Goal: Task Accomplishment & Management: Manage account settings

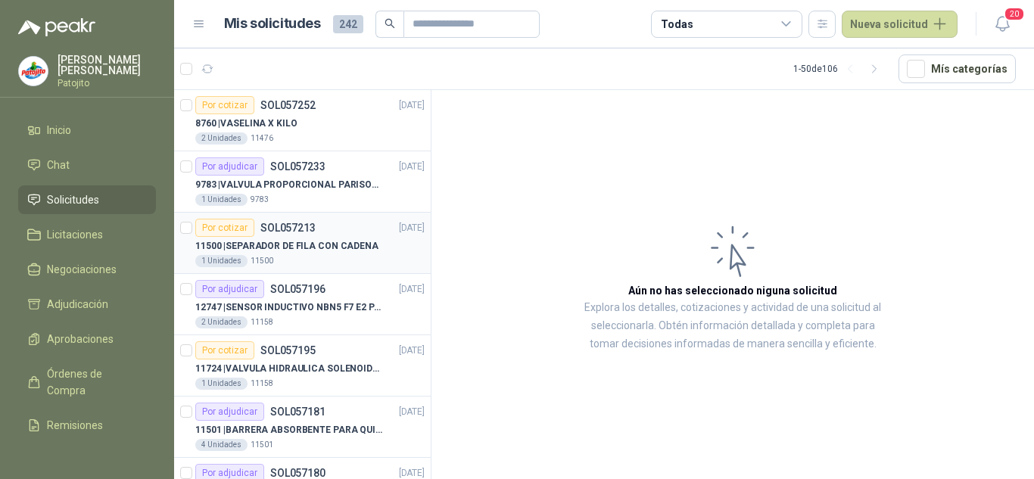
click at [322, 253] on p "11500 | SEPARADOR DE FILA CON CADENA" at bounding box center [286, 246] width 183 height 14
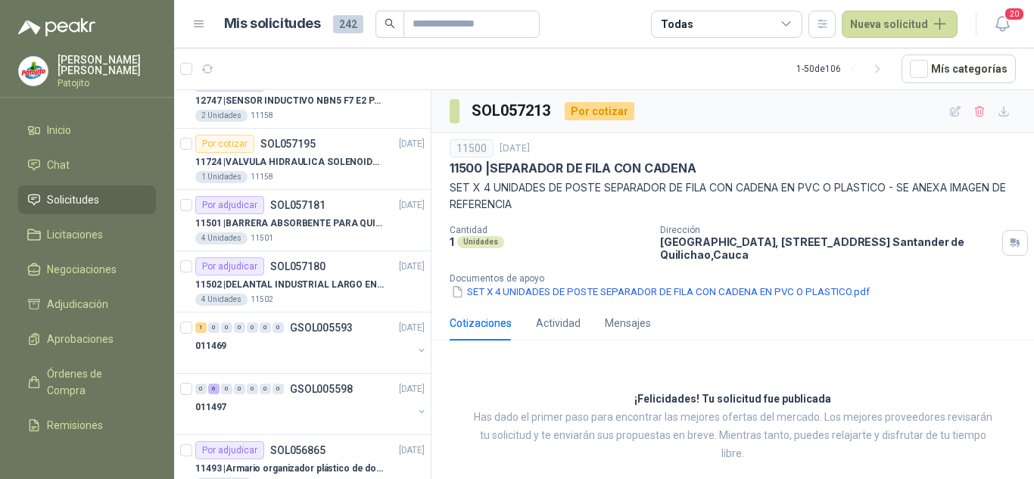
scroll to position [227, 0]
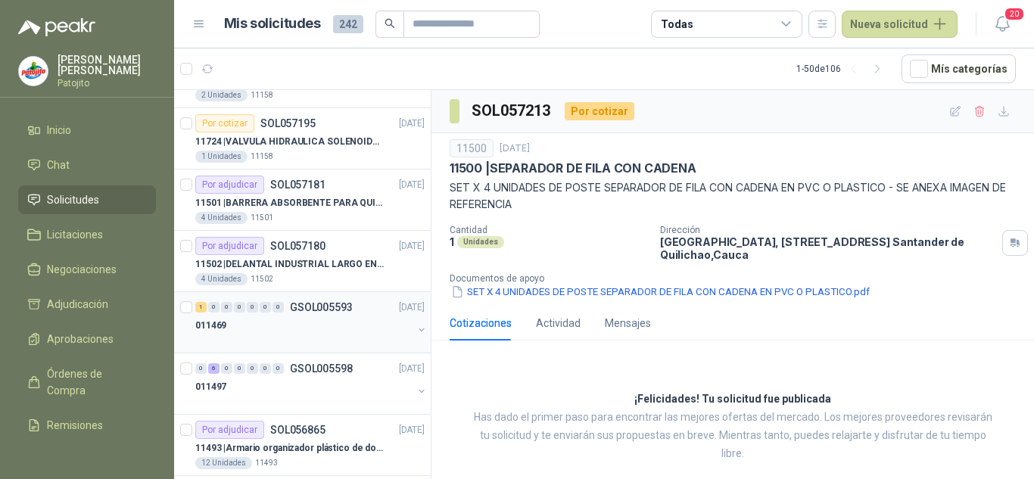
click at [310, 310] on p "GSOL005593" at bounding box center [321, 307] width 63 height 11
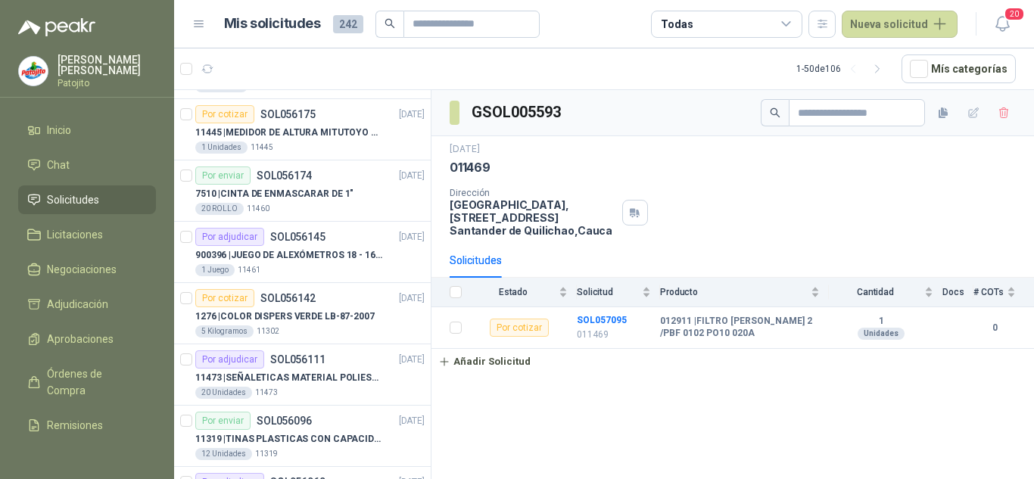
scroll to position [2120, 0]
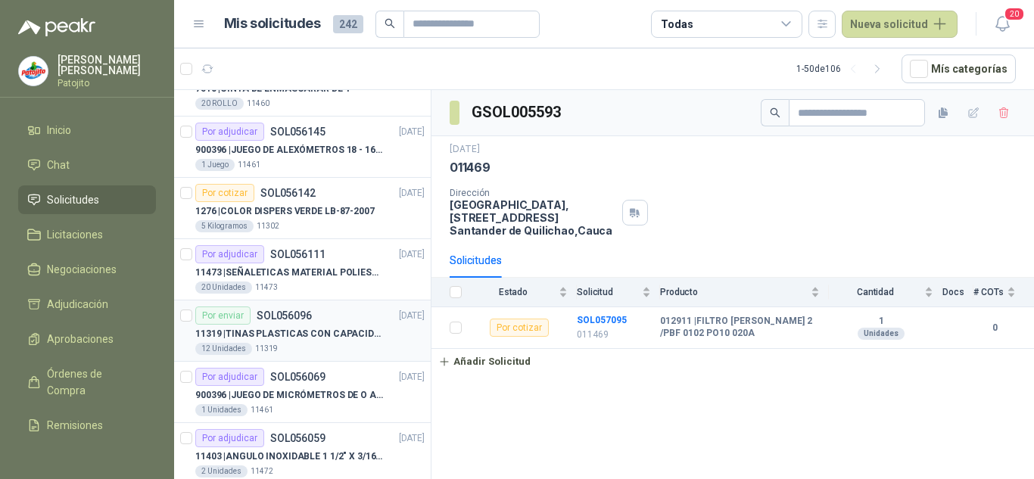
click at [316, 324] on div "Por enviar SOL056096 [DATE]" at bounding box center [309, 316] width 229 height 18
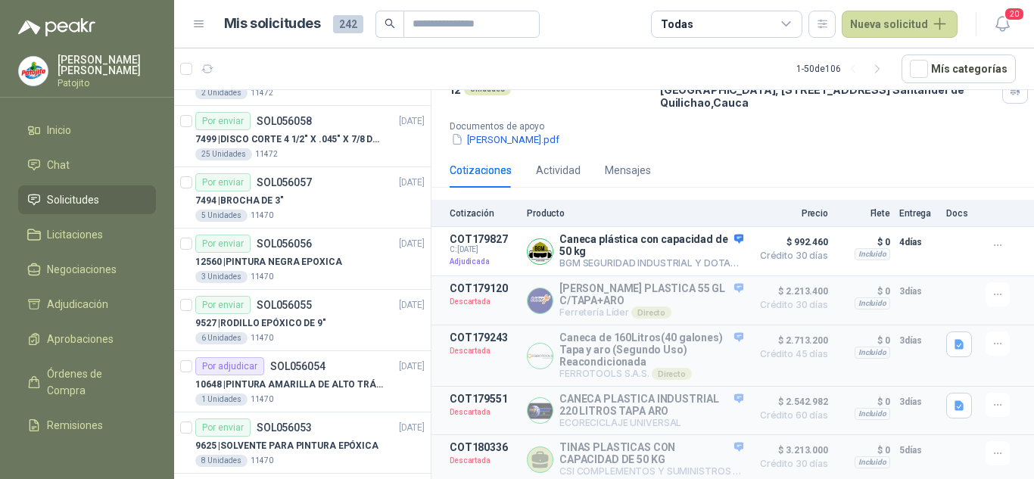
scroll to position [2693, 0]
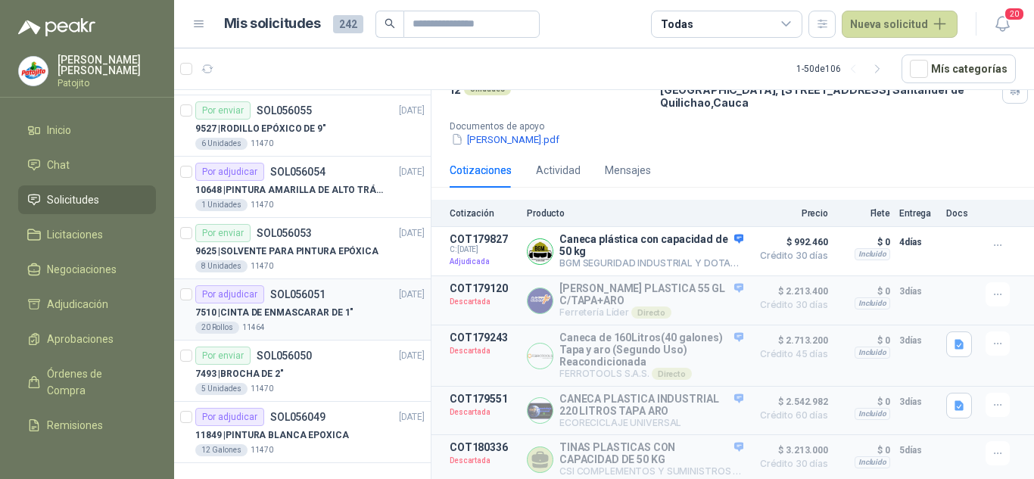
click at [344, 313] on p "7510 | CINTA DE ENMASCARAR DE 1"" at bounding box center [274, 313] width 158 height 14
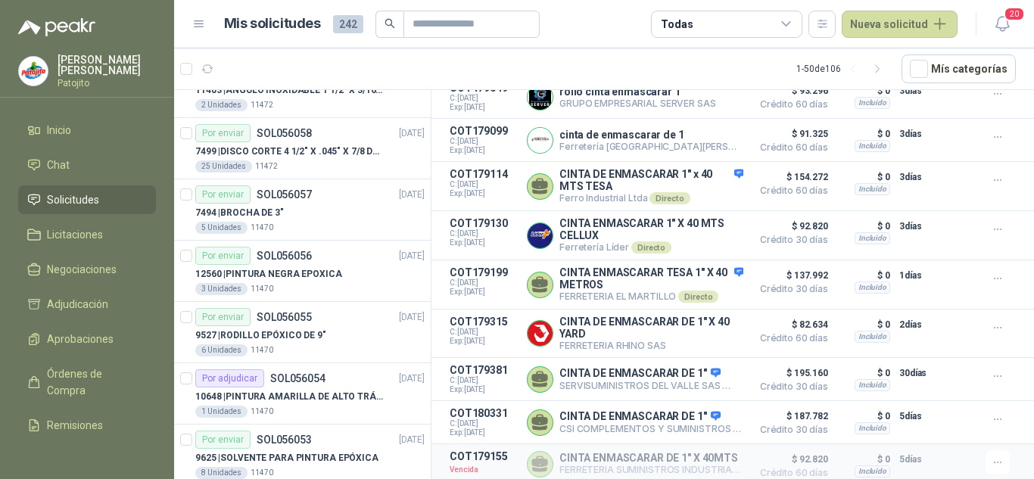
scroll to position [2574, 0]
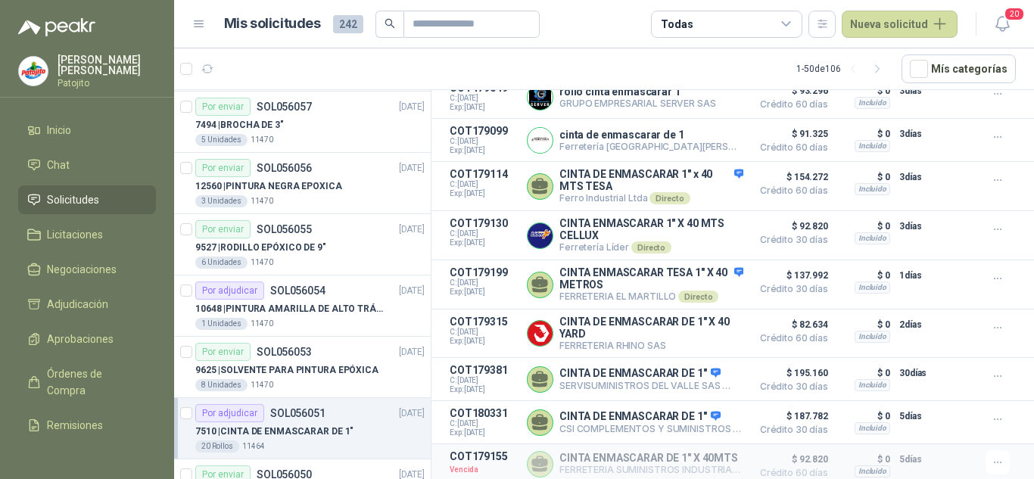
click at [201, 26] on icon at bounding box center [199, 24] width 9 height 6
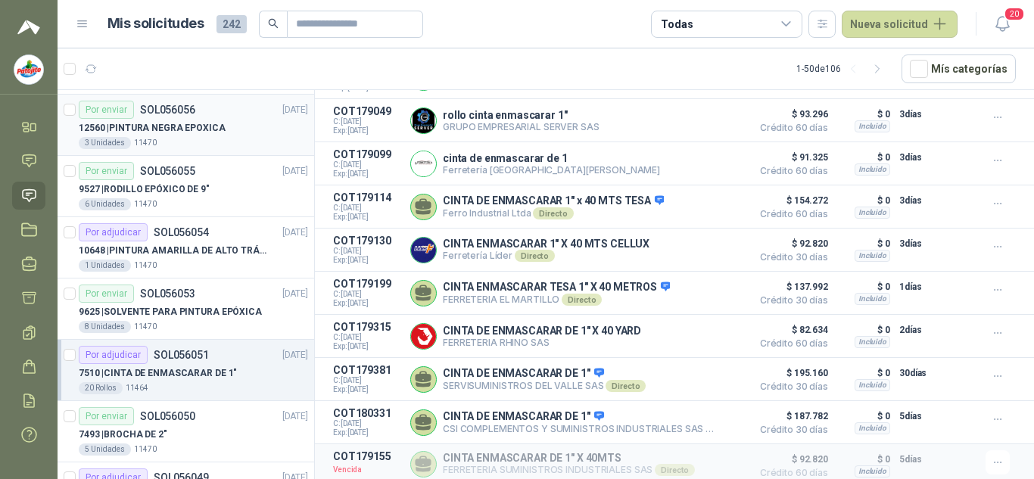
scroll to position [2693, 0]
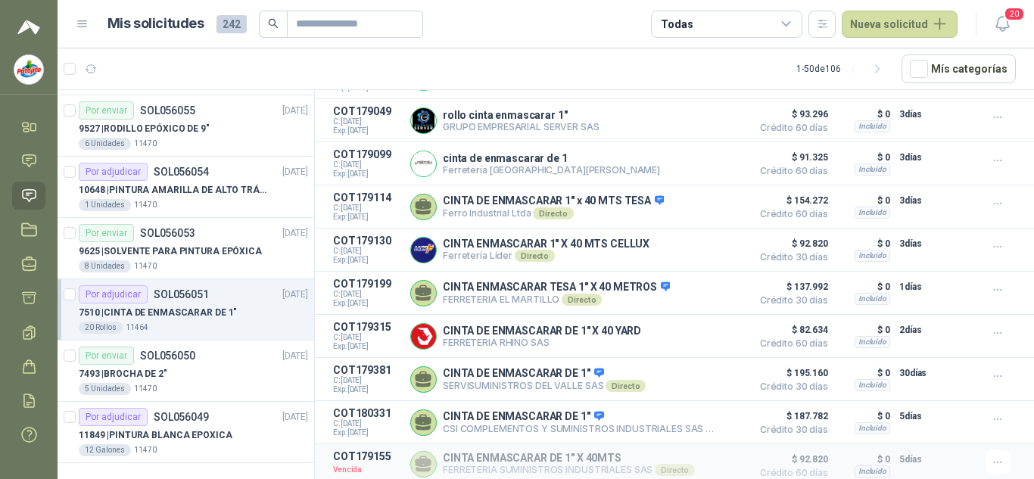
click at [229, 20] on span "242" at bounding box center [232, 24] width 30 height 18
click at [774, 27] on div "Todas" at bounding box center [726, 24] width 151 height 27
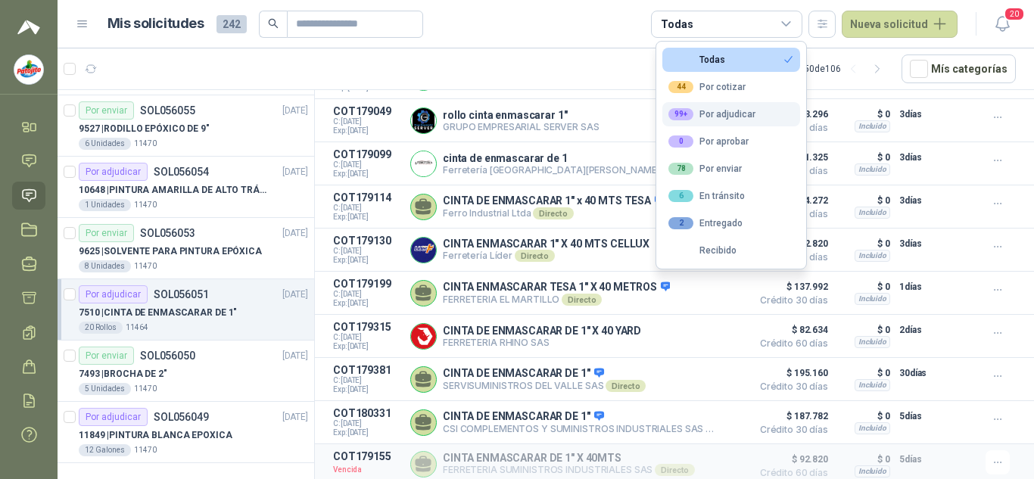
click at [747, 113] on div "99+ Por adjudicar" at bounding box center [711, 114] width 87 height 12
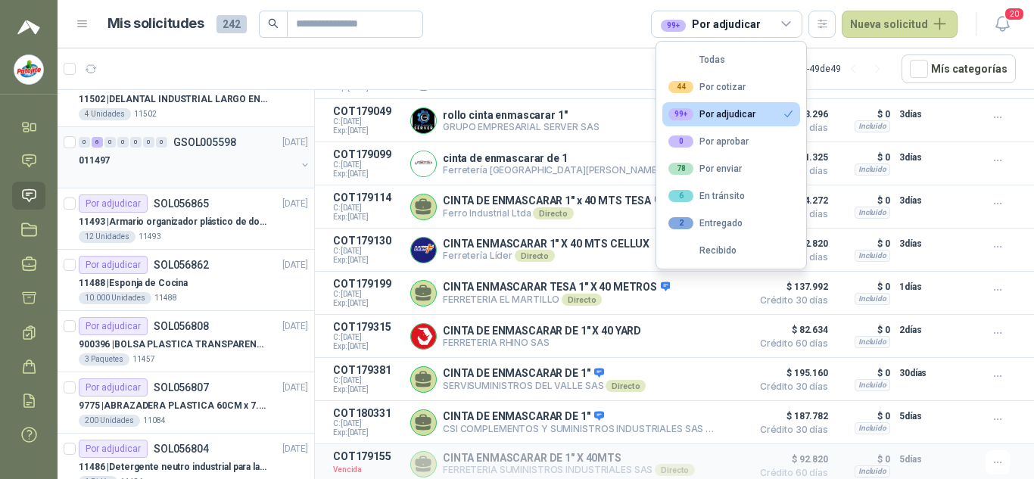
scroll to position [0, 0]
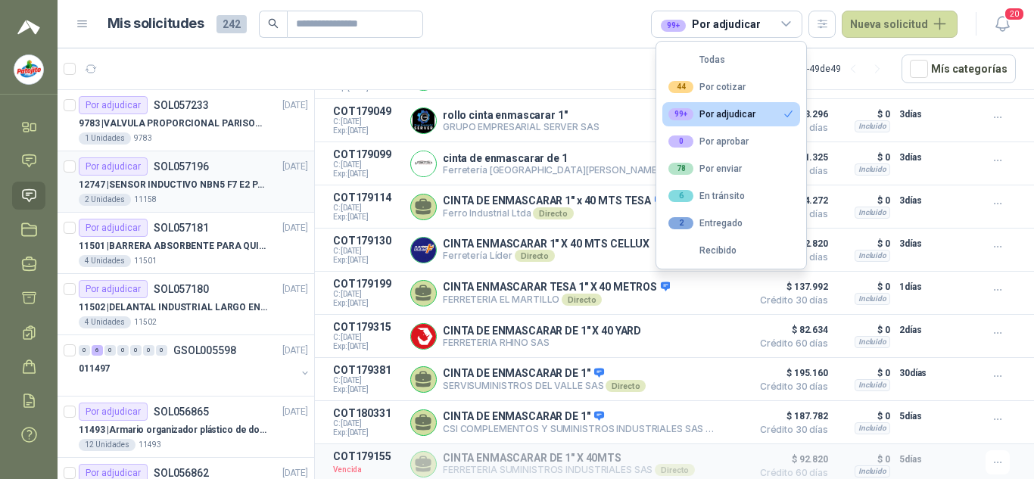
click at [223, 173] on div "Por adjudicar SOL057196 [DATE]" at bounding box center [193, 166] width 229 height 18
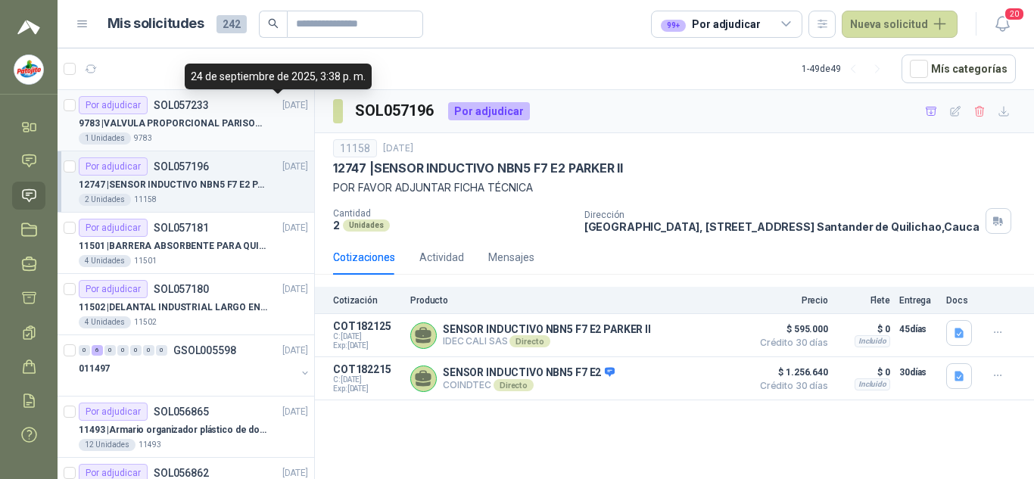
click at [282, 107] on p "[DATE]" at bounding box center [295, 105] width 26 height 14
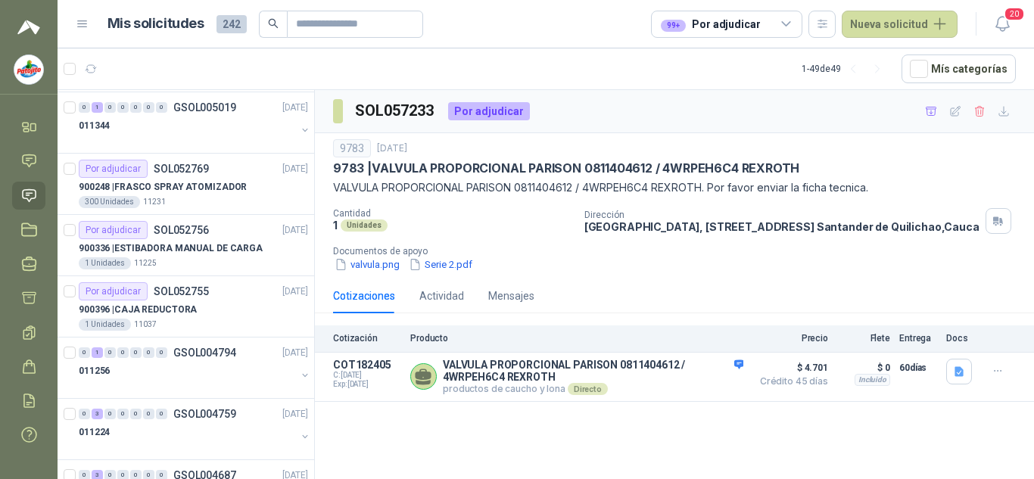
scroll to position [2631, 0]
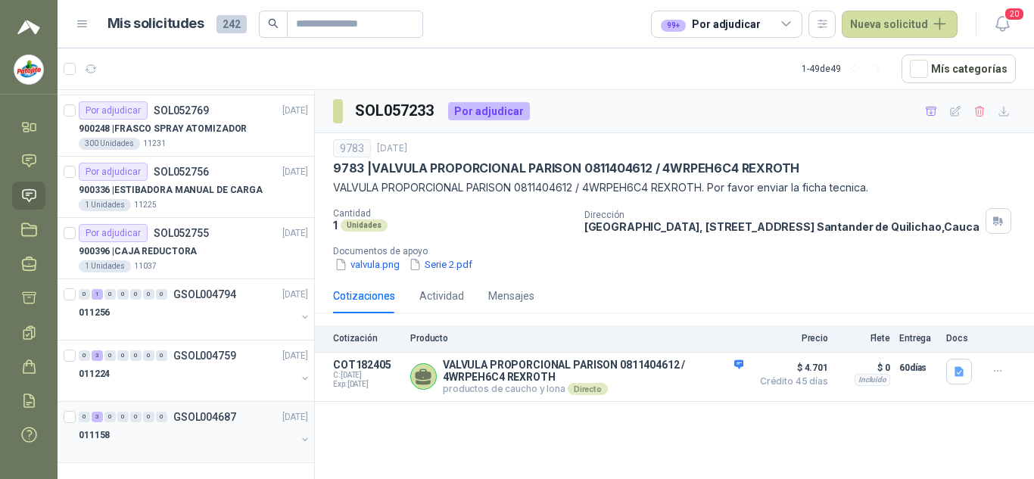
click at [239, 429] on div "011158" at bounding box center [187, 435] width 217 height 18
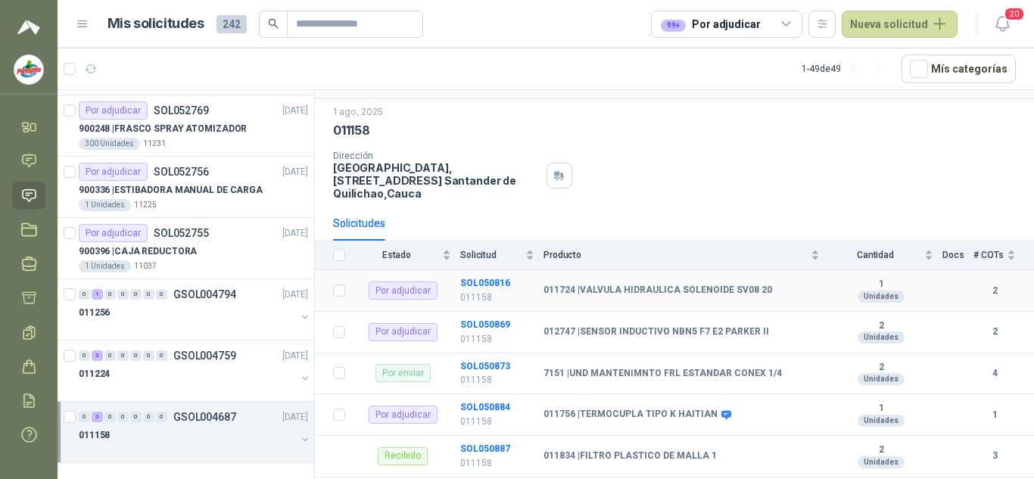
scroll to position [56, 0]
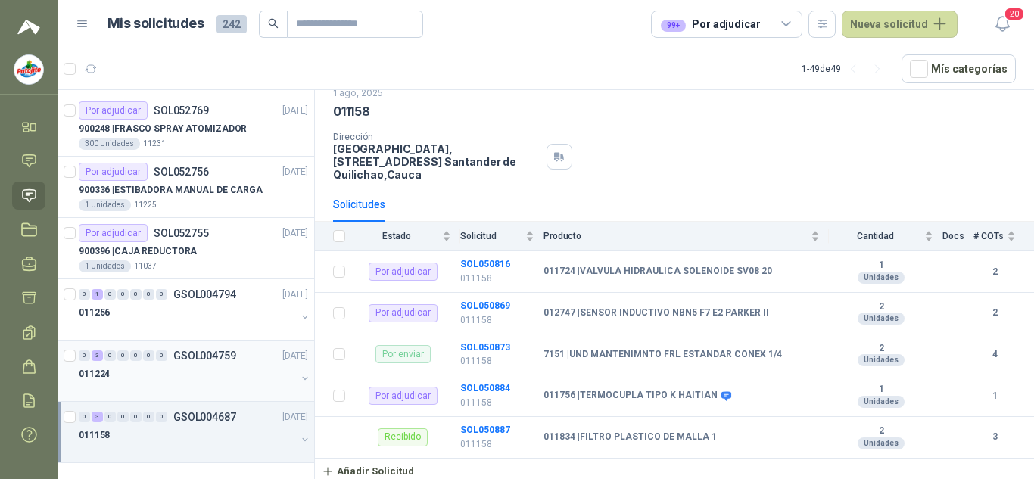
click at [213, 366] on div "011224" at bounding box center [187, 374] width 217 height 18
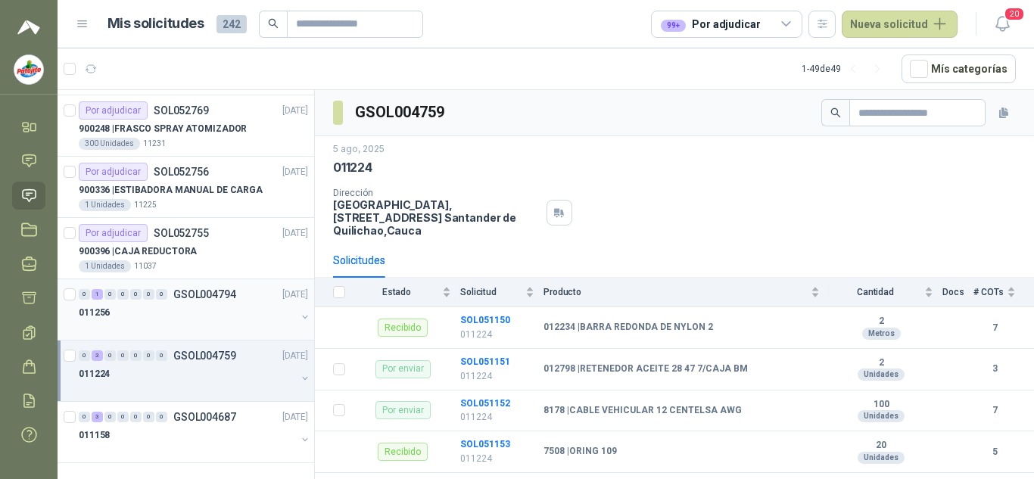
click at [189, 317] on div "011256" at bounding box center [187, 313] width 217 height 18
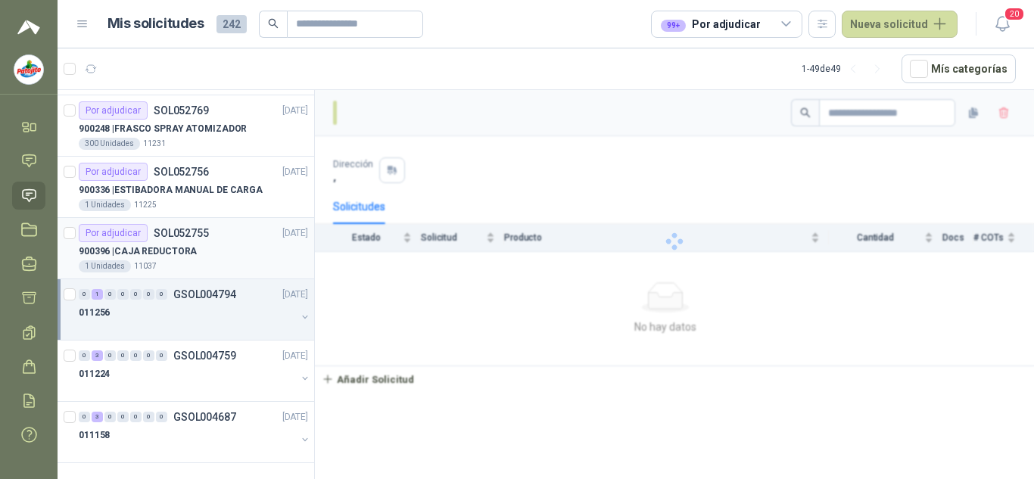
click at [215, 254] on div "900396 | CAJA REDUCTORA" at bounding box center [193, 251] width 229 height 18
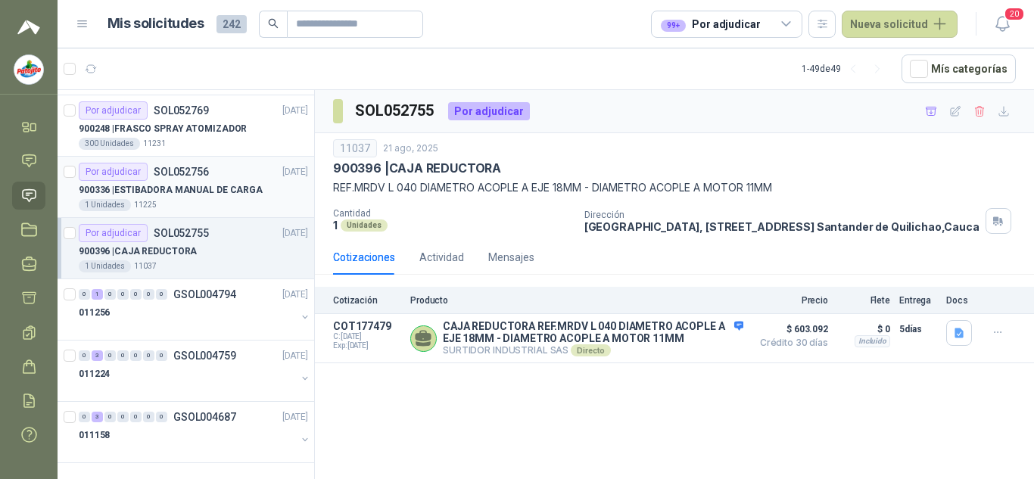
click at [233, 195] on p "900336 | ESTIBADORA MANUAL DE CARGA" at bounding box center [171, 190] width 184 height 14
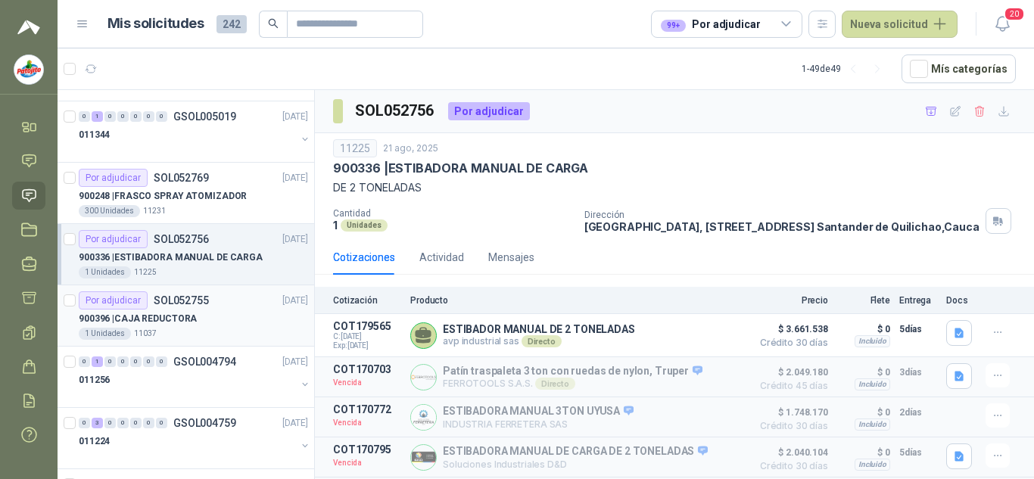
scroll to position [2556, 0]
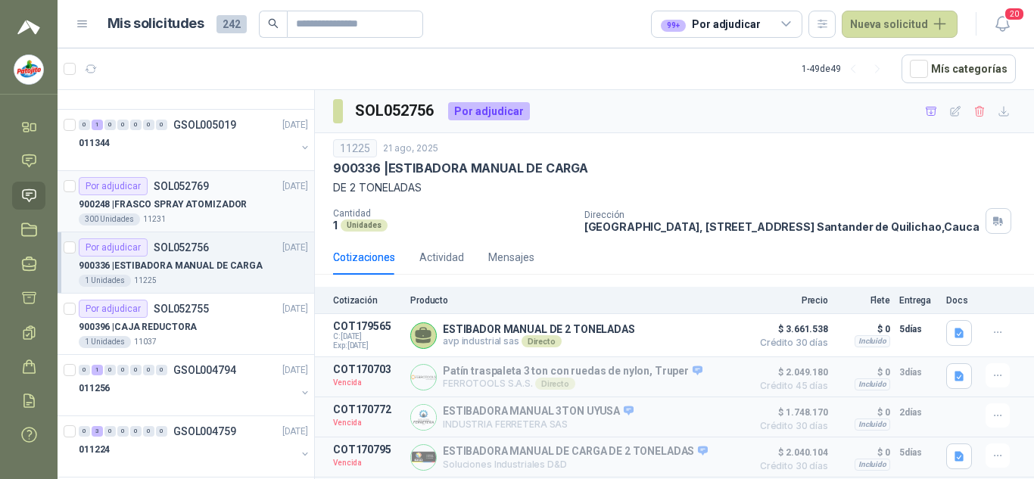
click at [200, 226] on article "Por adjudicar SOL052769 [DATE] 900248 | FRASCO SPRAY ATOMIZADOR 300 Unidades 11…" at bounding box center [186, 201] width 257 height 61
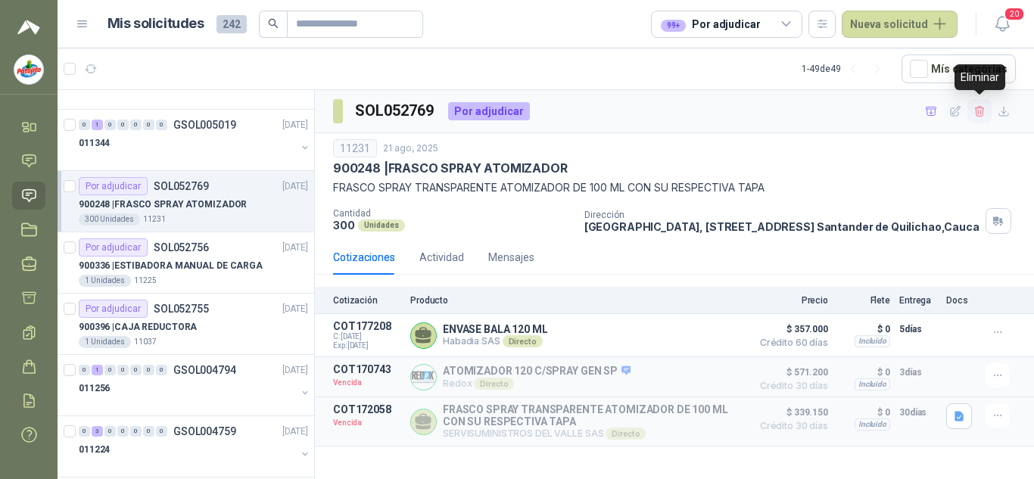
click at [983, 109] on icon "button" at bounding box center [980, 111] width 13 height 13
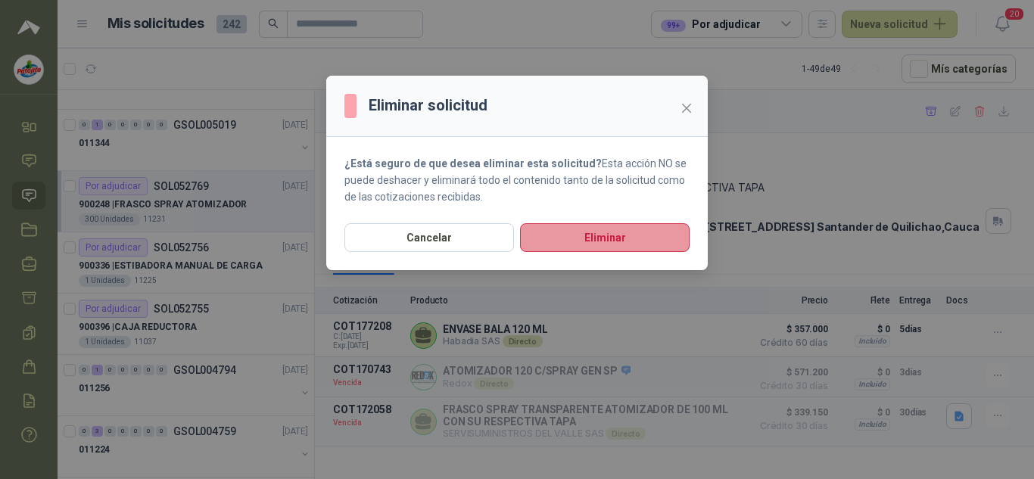
click at [612, 235] on button "Eliminar" at bounding box center [605, 237] width 170 height 29
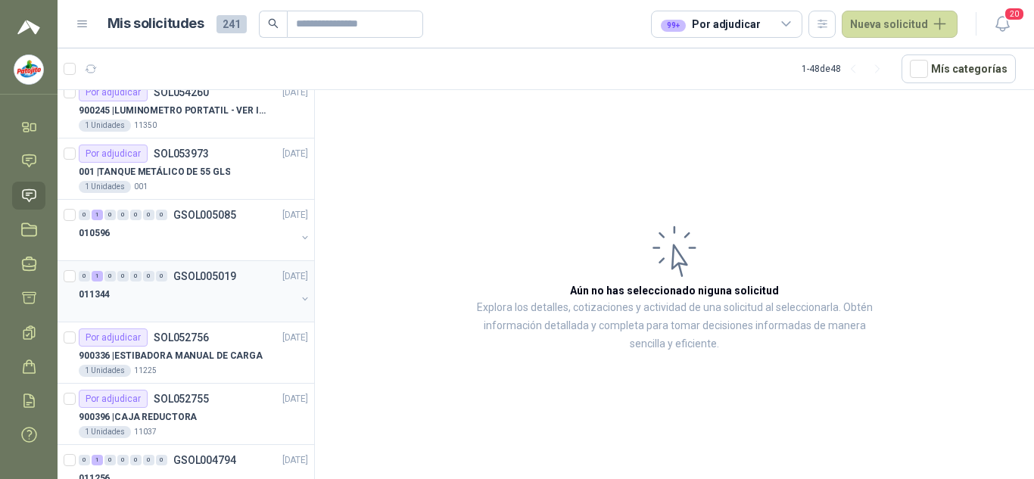
scroll to position [2329, 0]
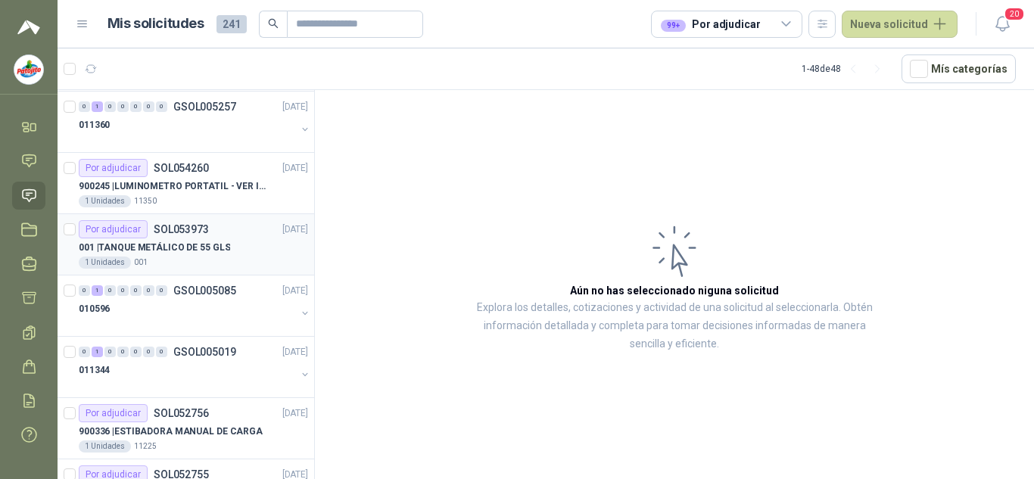
click at [217, 238] on div "Por adjudicar SOL053973 [DATE]" at bounding box center [193, 229] width 229 height 18
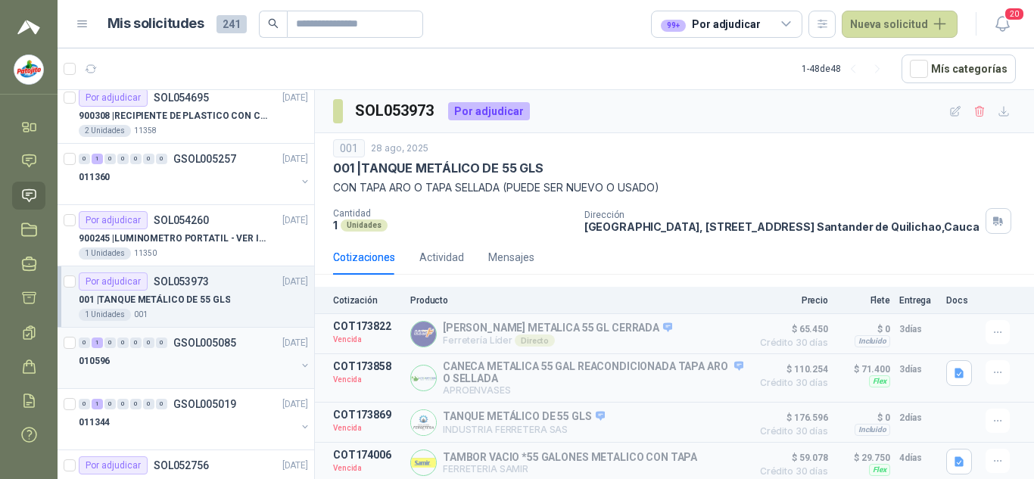
scroll to position [2253, 0]
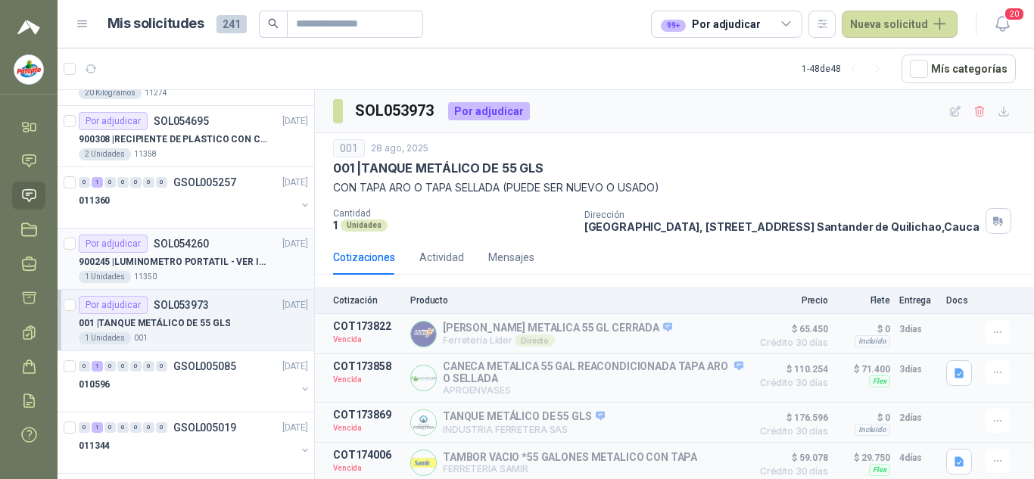
click at [214, 271] on div "1 Unidades 11350" at bounding box center [193, 277] width 229 height 12
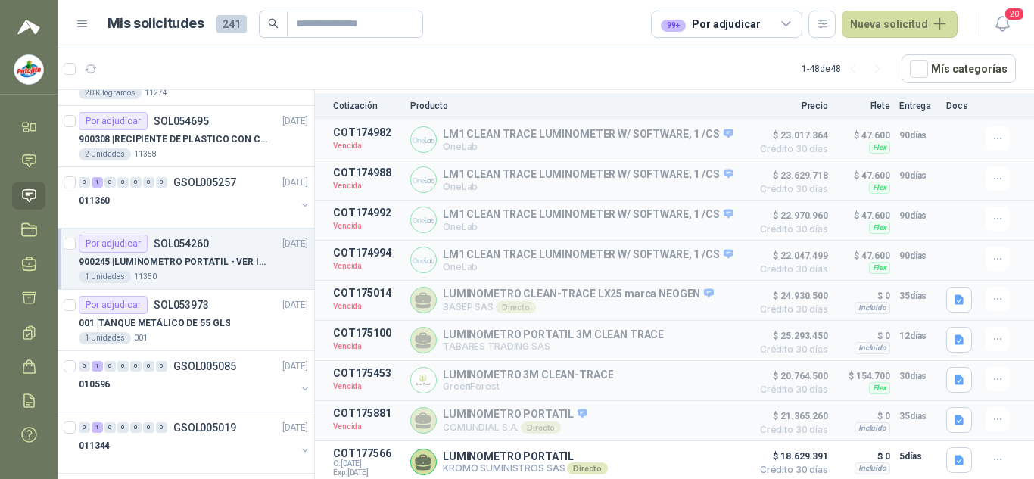
scroll to position [2177, 0]
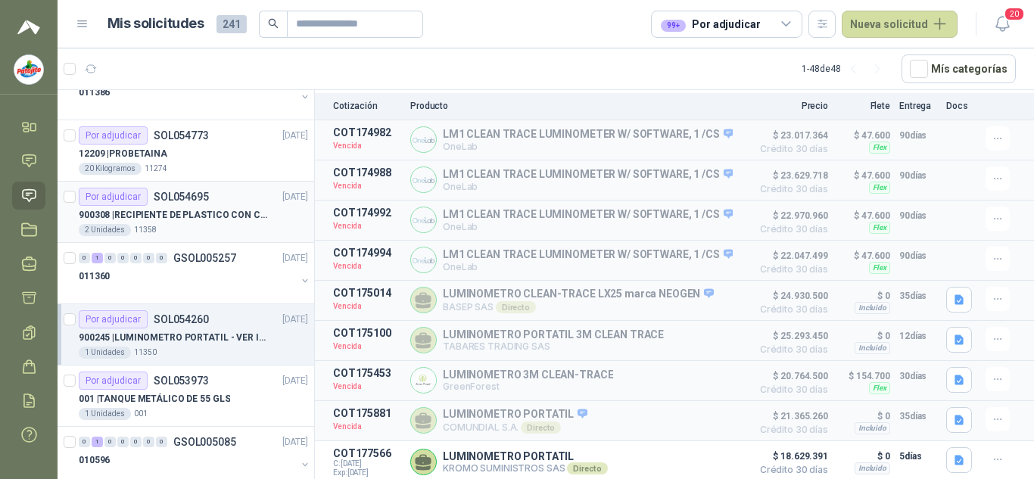
click at [212, 227] on div "2 Unidades 11358" at bounding box center [193, 230] width 229 height 12
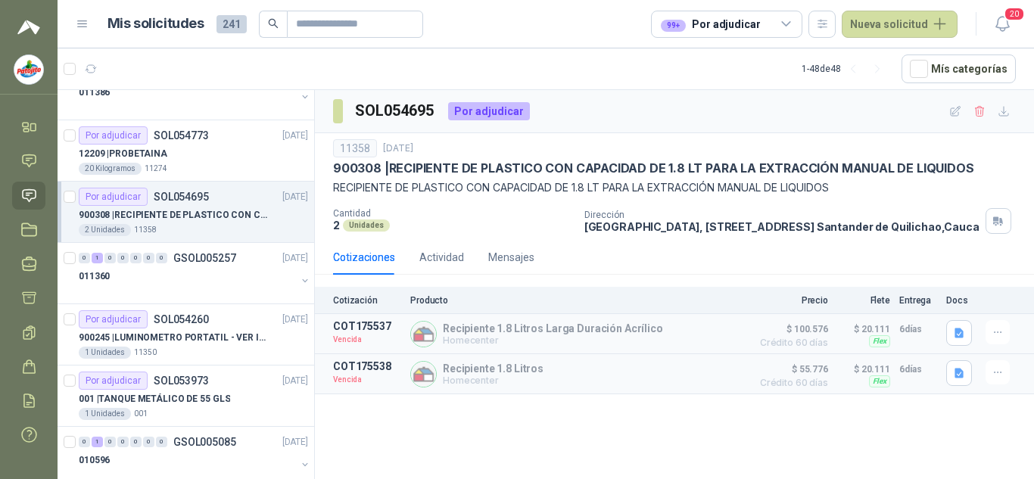
scroll to position [2101, 0]
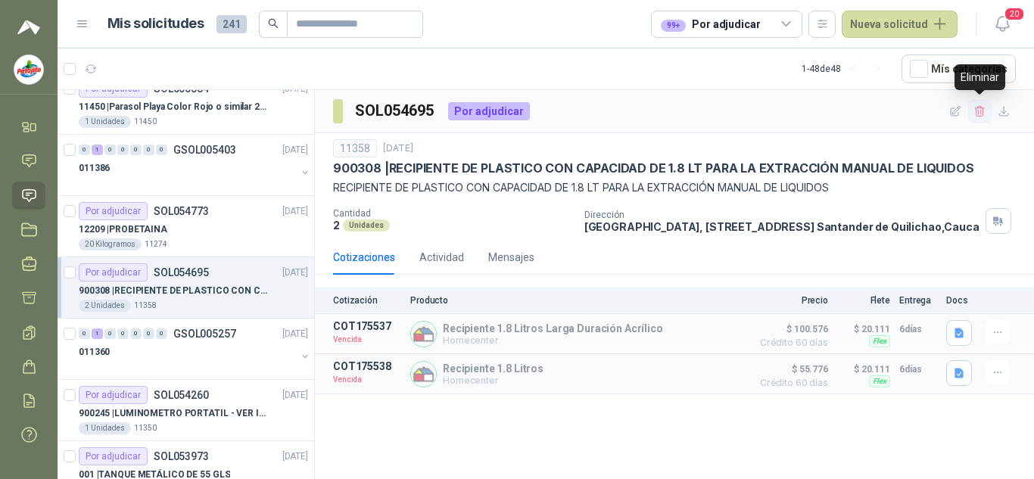
click at [982, 117] on icon "button" at bounding box center [979, 111] width 8 height 11
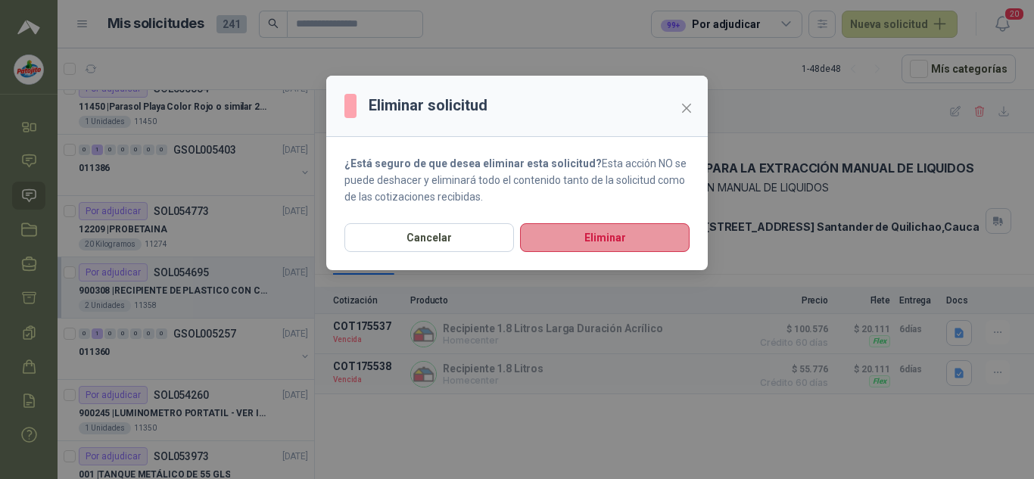
click at [638, 230] on button "Eliminar" at bounding box center [605, 237] width 170 height 29
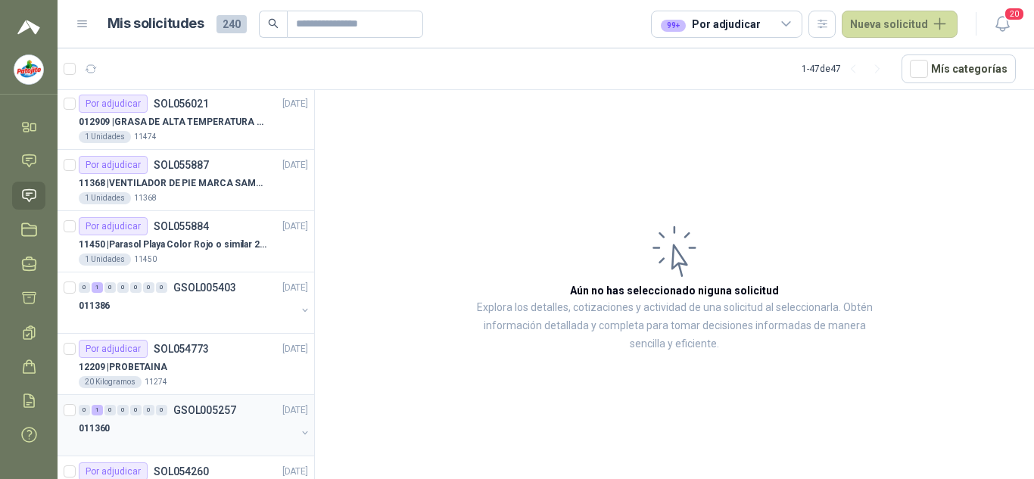
scroll to position [1950, 0]
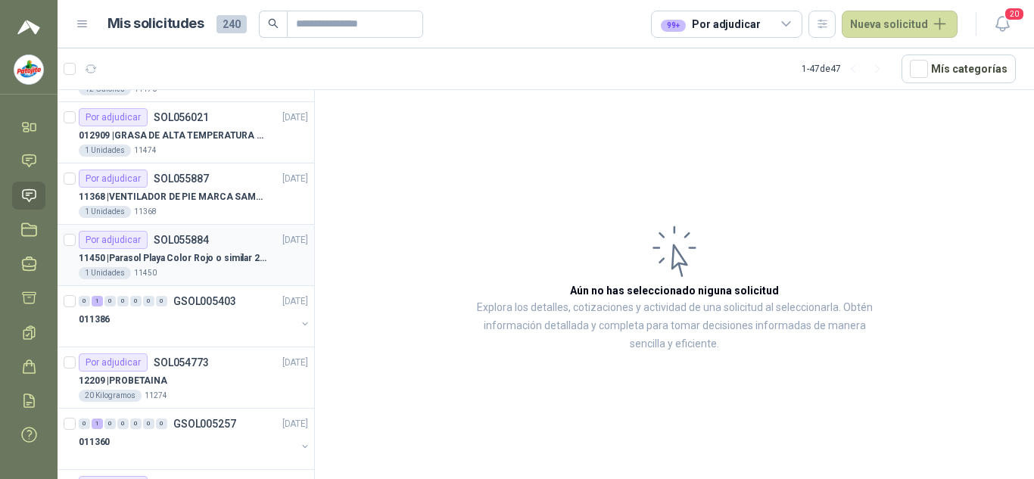
click at [222, 270] on div "1 Unidades 11450" at bounding box center [193, 273] width 229 height 12
click at [210, 260] on p "11450 | Parasol Playa Color Rojo o similar 2.5 Metros Uv+50" at bounding box center [173, 258] width 188 height 14
click at [229, 322] on div "011386" at bounding box center [187, 319] width 217 height 18
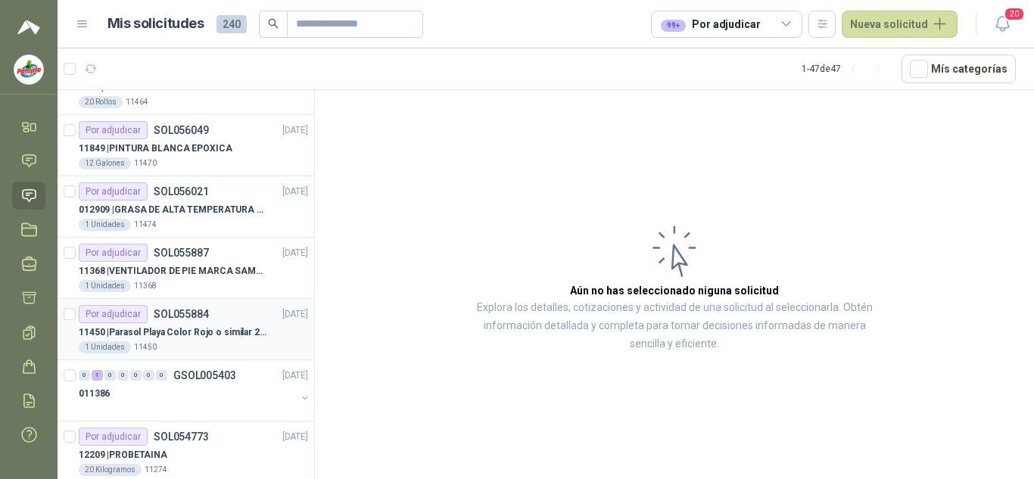
scroll to position [1874, 0]
click at [206, 325] on div "11450 | Parasol Playa Color Rojo o similar 2.5 Metros Uv+50" at bounding box center [193, 334] width 229 height 18
click at [228, 267] on p "11368 | VENTILADOR DE PIE MARCA SAMURAI" at bounding box center [173, 273] width 188 height 14
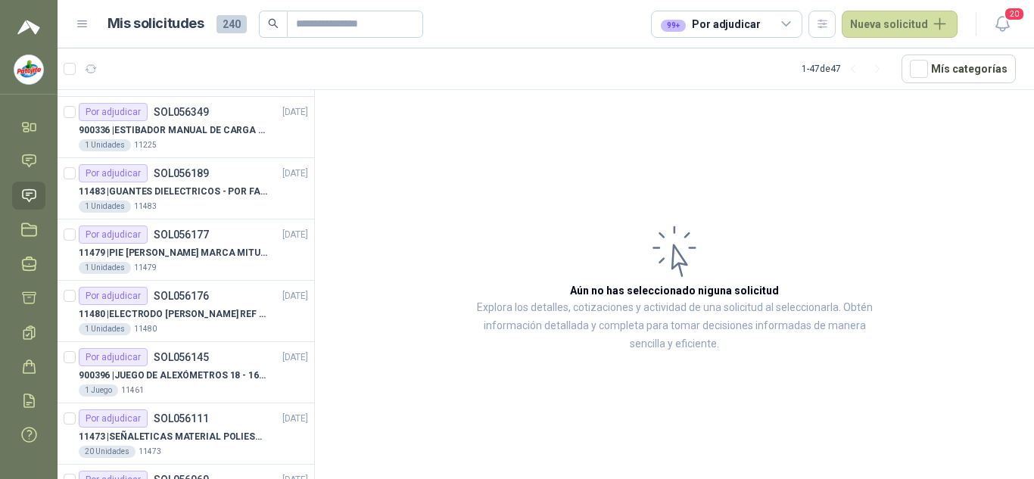
scroll to position [1193, 0]
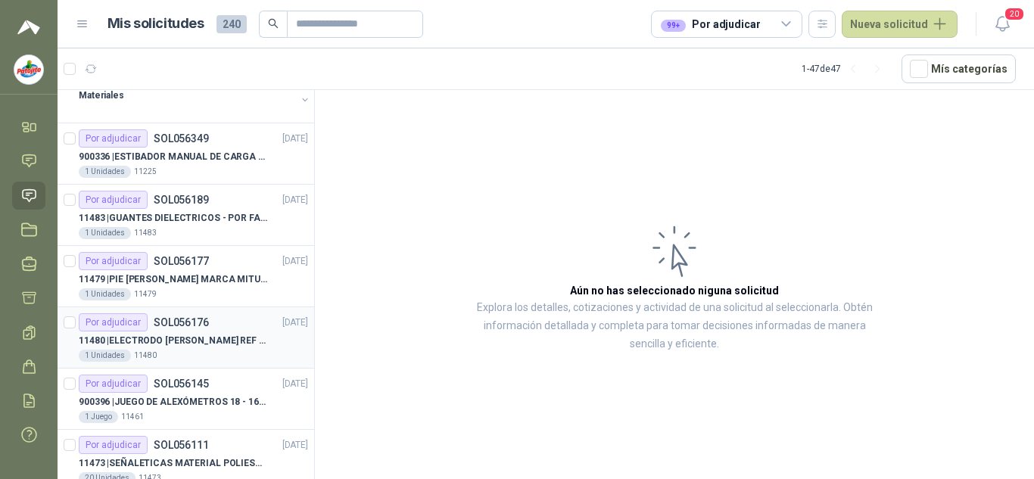
click at [220, 334] on p "11480 | ELECTRODO [PERSON_NAME] REF HI1131B" at bounding box center [173, 341] width 188 height 14
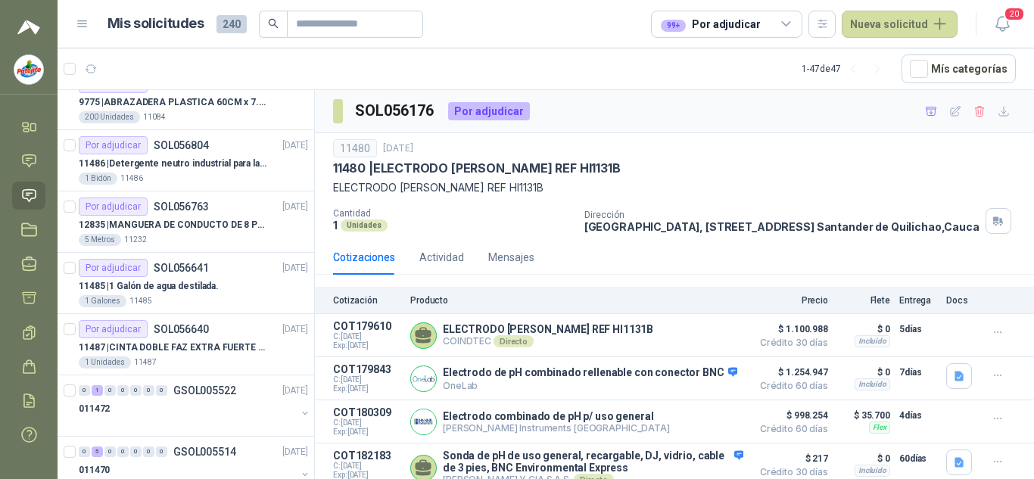
scroll to position [587, 0]
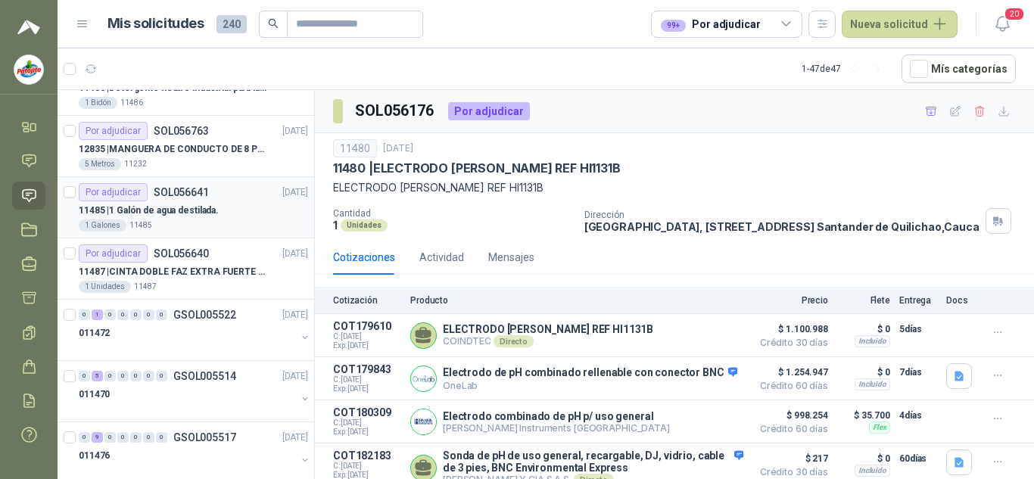
click at [192, 220] on div "1 Galones 11485" at bounding box center [193, 226] width 229 height 12
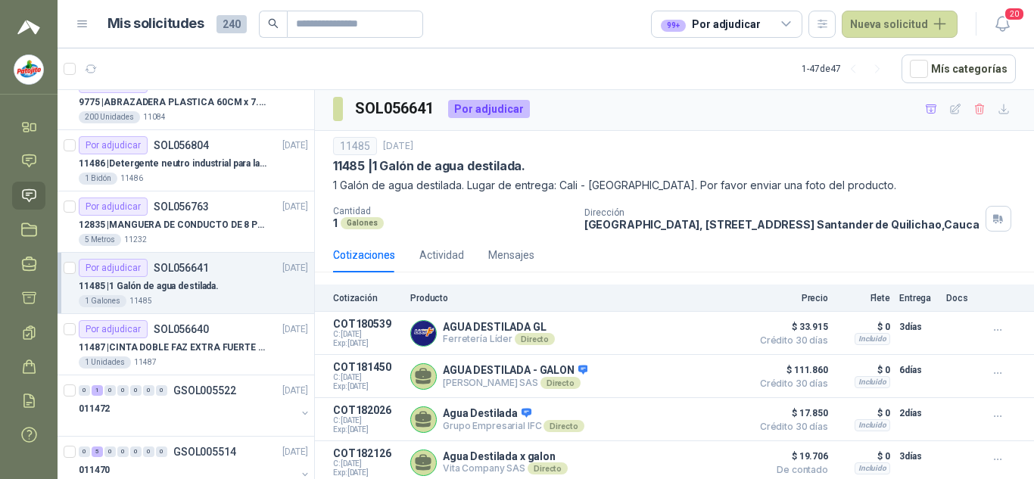
scroll to position [436, 0]
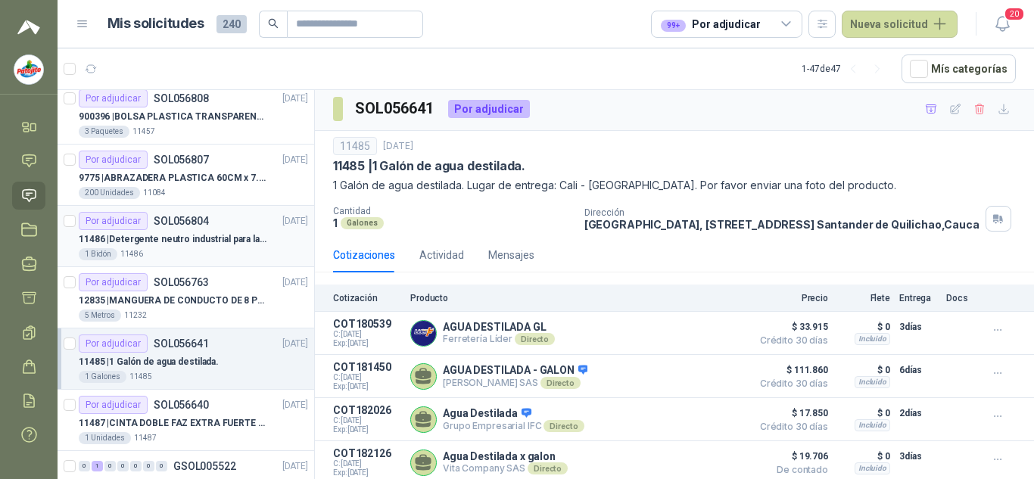
click at [234, 244] on p "11486 | Detergente neutro industrial para lavado de tanques y maquinas." at bounding box center [173, 239] width 188 height 14
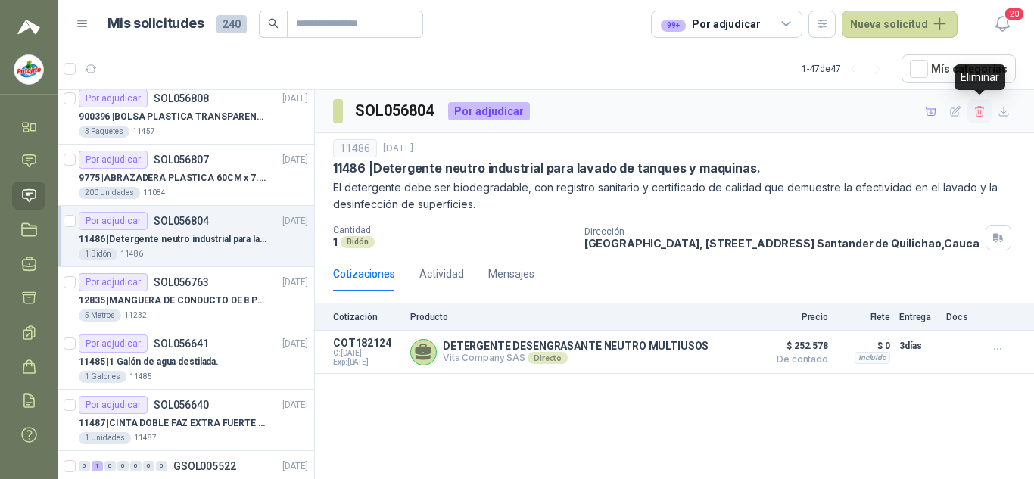
click at [986, 108] on icon "button" at bounding box center [980, 111] width 13 height 13
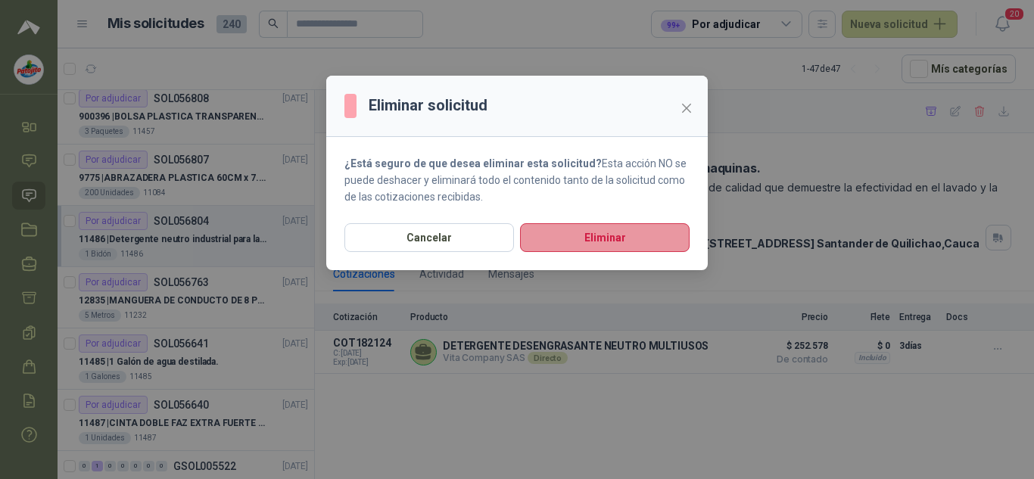
click at [604, 227] on button "Eliminar" at bounding box center [605, 237] width 170 height 29
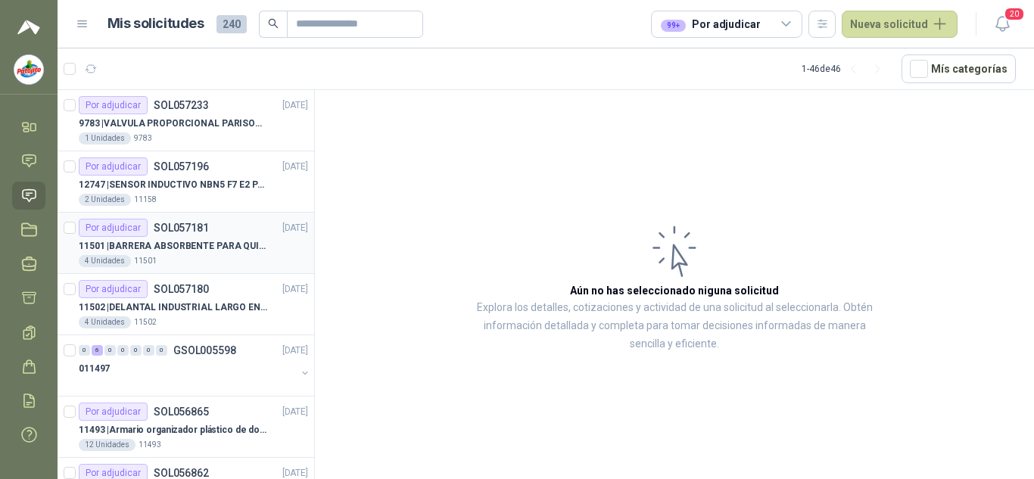
click at [221, 245] on p "11501 | BARRERA ABSORBENTE PARA QUIMICOS (DERRAME DE HIPOCLORITO)" at bounding box center [173, 246] width 188 height 14
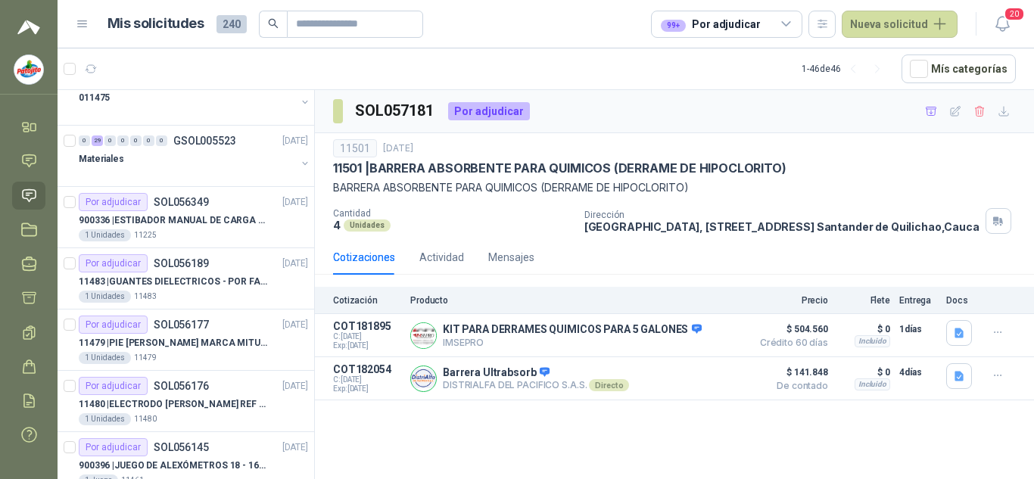
scroll to position [1136, 0]
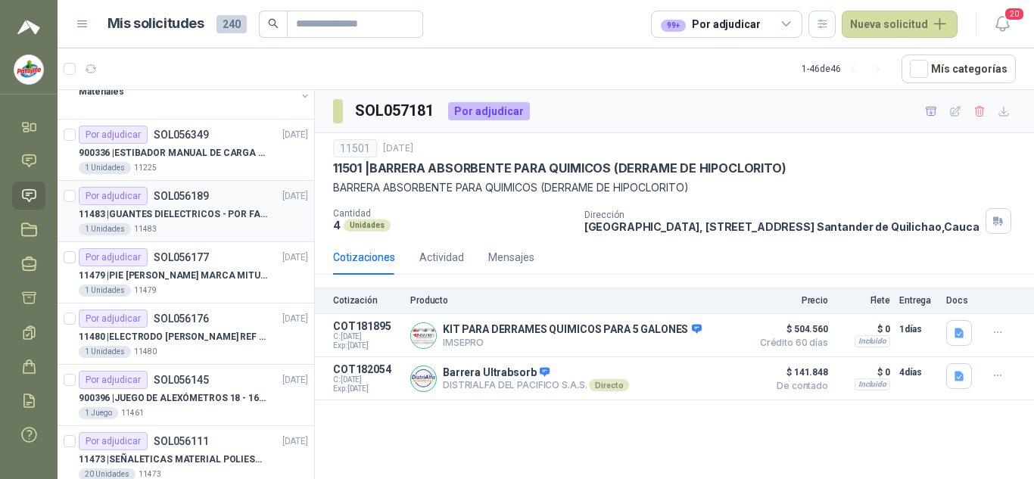
click at [211, 201] on div "Por adjudicar SOL056189 [DATE]" at bounding box center [193, 196] width 229 height 18
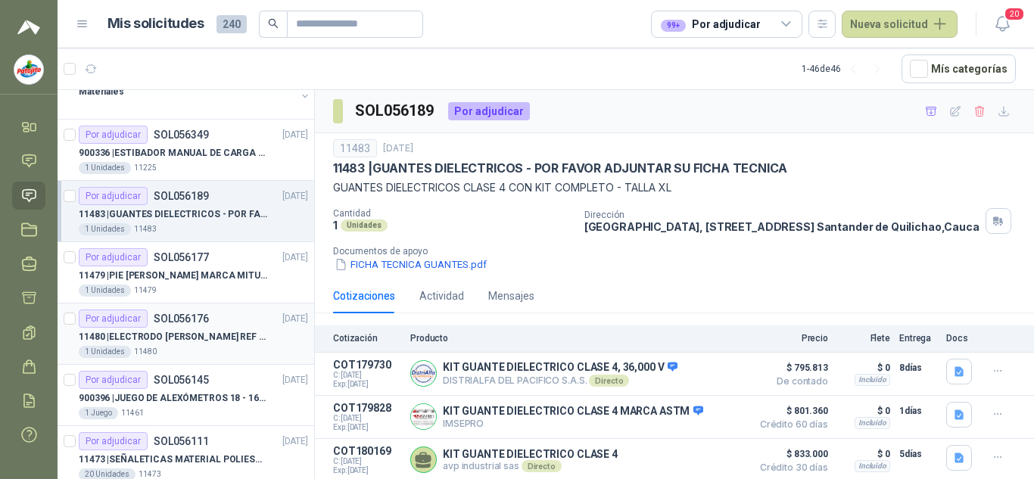
click at [226, 330] on p "11480 | ELECTRODO [PERSON_NAME] REF HI1131B" at bounding box center [173, 337] width 188 height 14
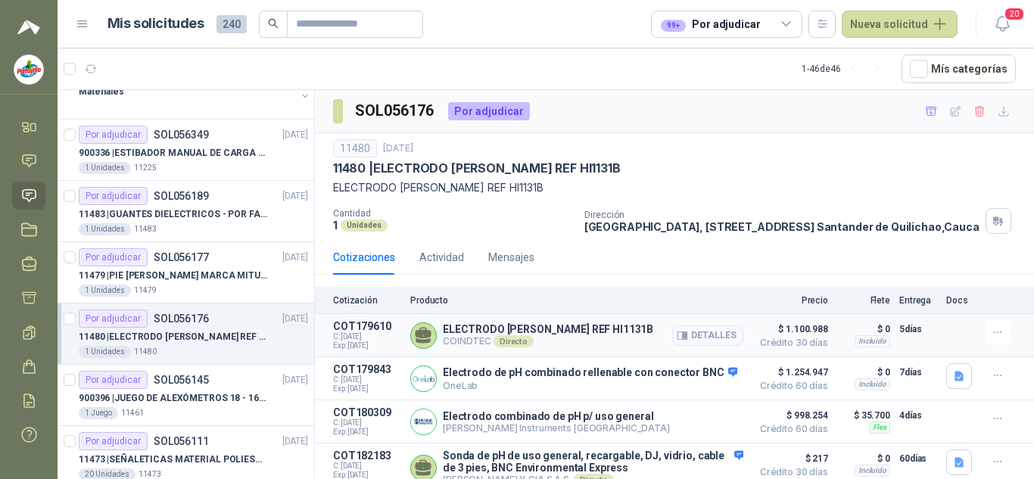
scroll to position [23, 0]
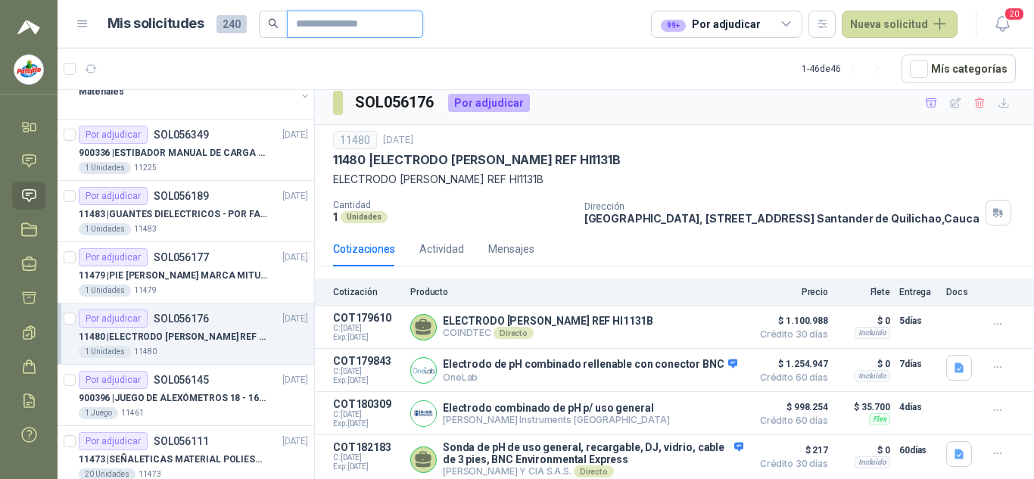
click at [319, 25] on input "text" at bounding box center [349, 24] width 106 height 26
paste input "*****"
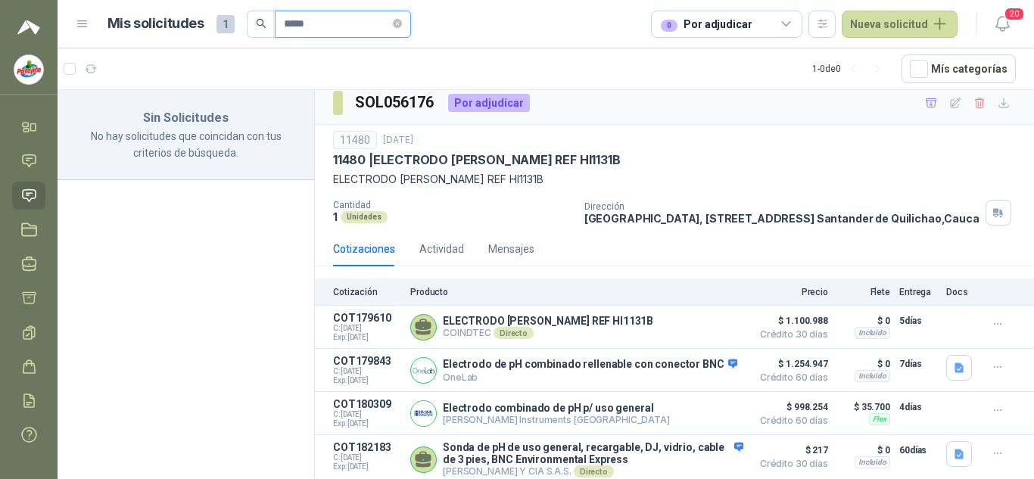
type input "*****"
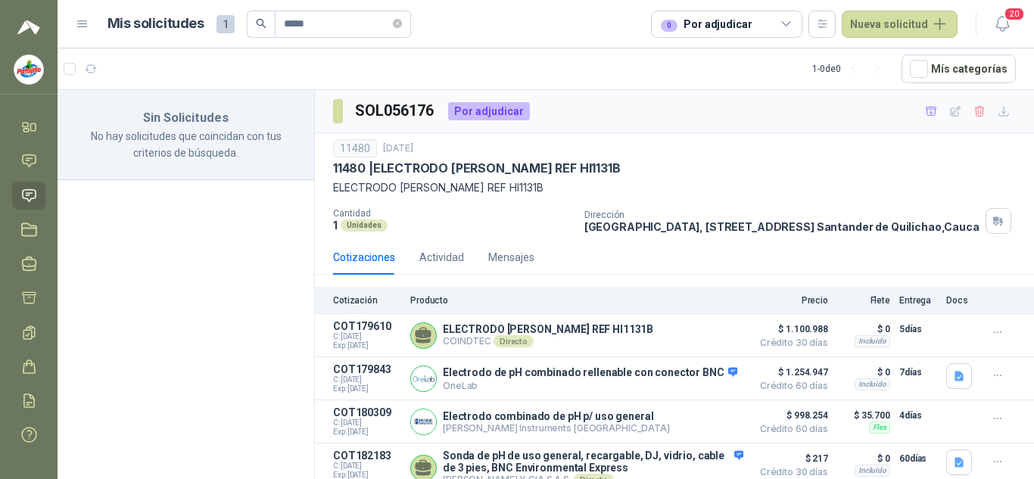
click at [792, 21] on icon at bounding box center [787, 24] width 14 height 14
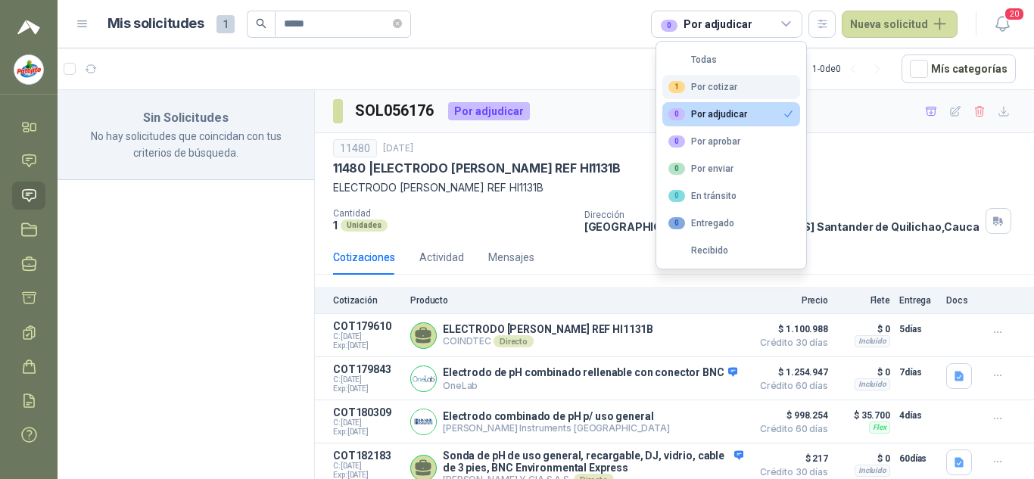
click at [729, 79] on button "1 Por cotizar" at bounding box center [731, 87] width 138 height 24
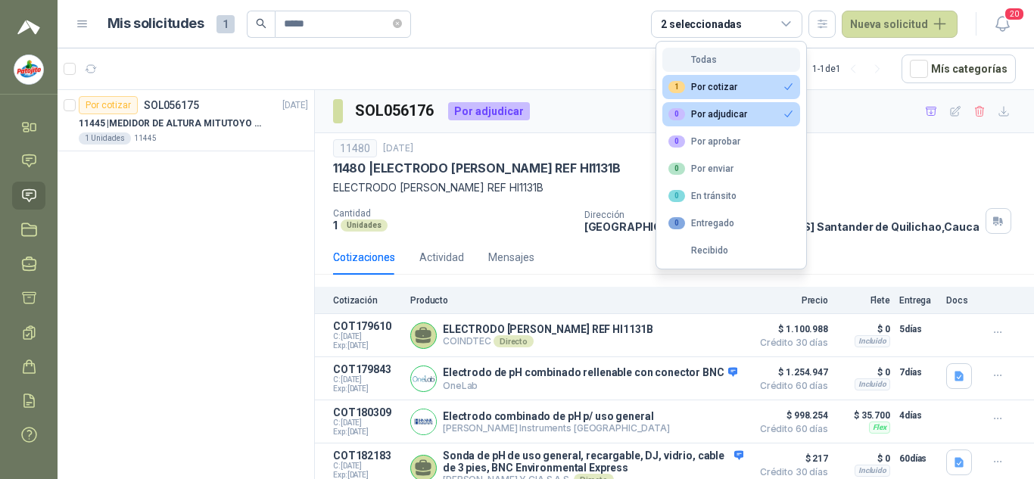
click at [709, 55] on div "Todas" at bounding box center [692, 60] width 48 height 11
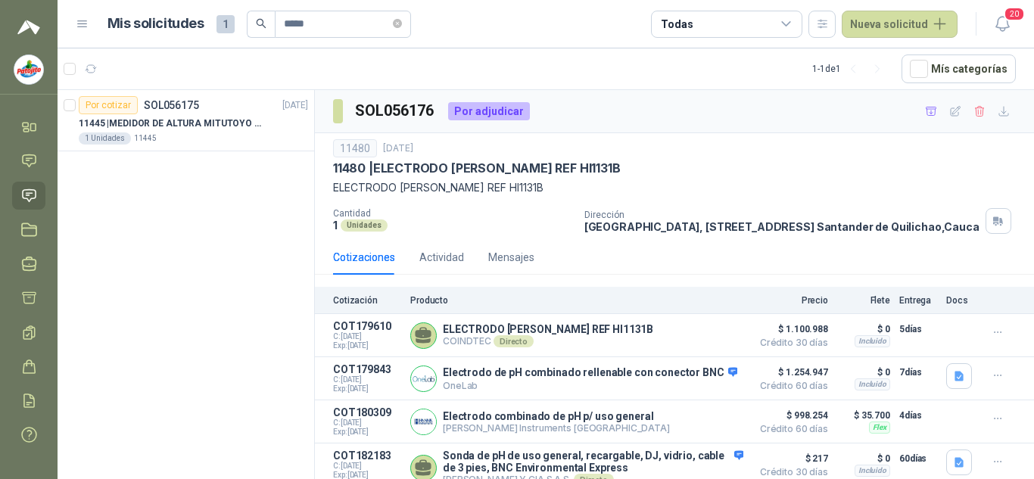
click at [79, 26] on icon at bounding box center [83, 24] width 14 height 14
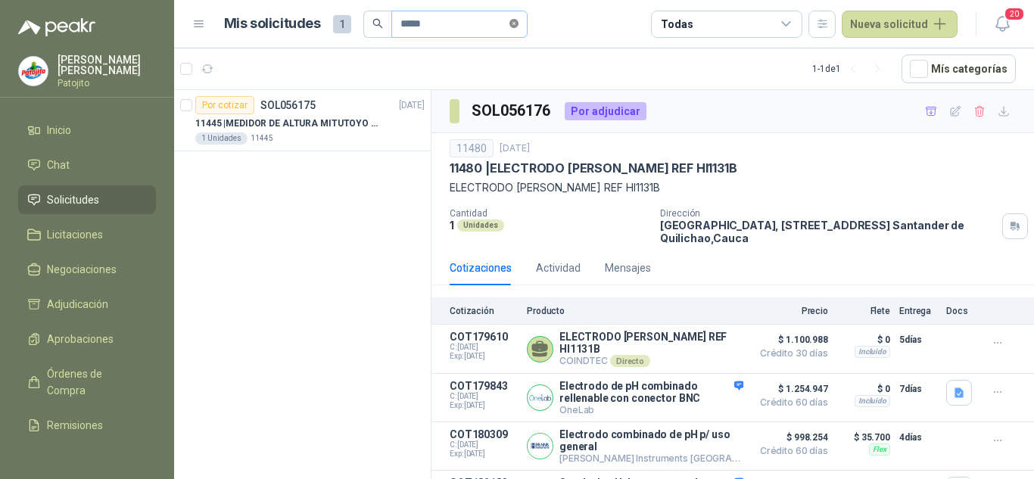
click at [519, 27] on span at bounding box center [513, 24] width 9 height 14
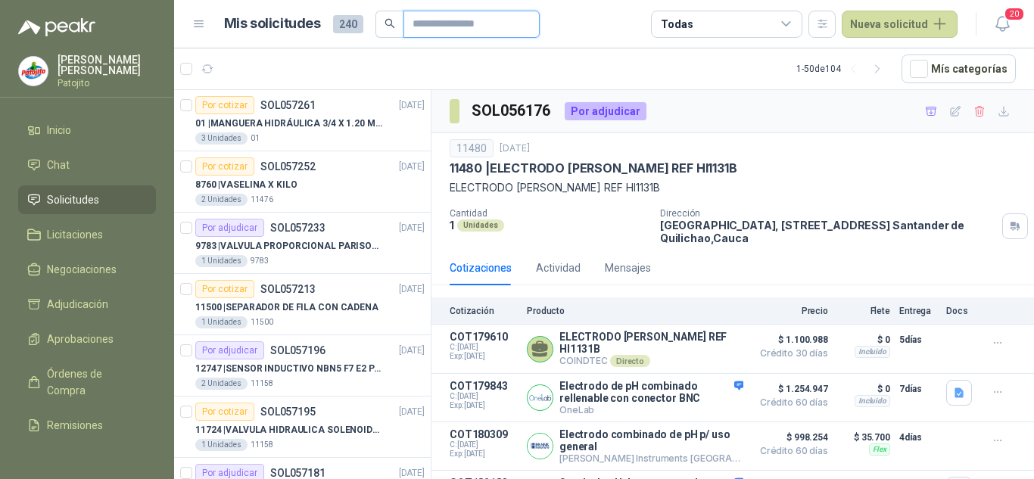
click at [434, 36] on input "text" at bounding box center [466, 24] width 106 height 26
paste input "*****"
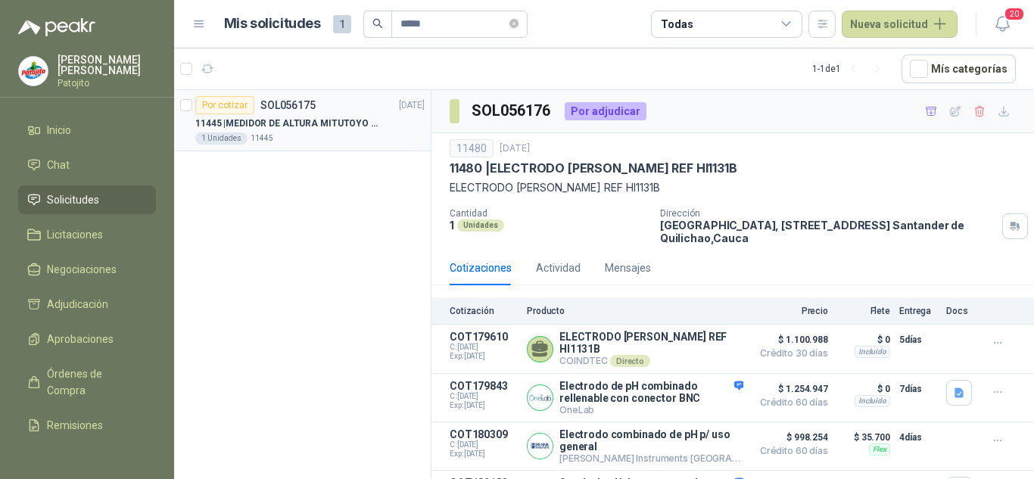
click at [329, 117] on p "11445 | MEDIDOR DE ALTURA MITUTOYO QM-Height 518-245" at bounding box center [289, 124] width 188 height 14
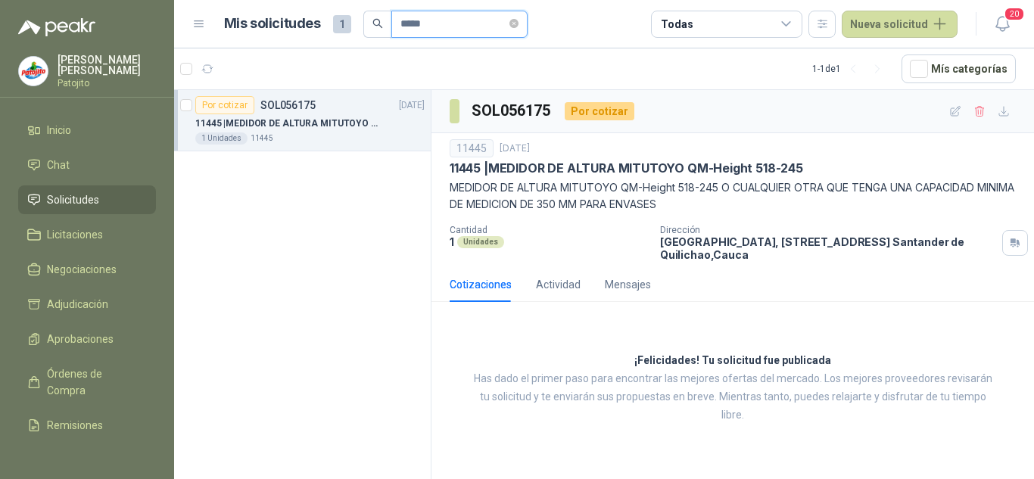
click at [402, 23] on input "*****" at bounding box center [453, 24] width 106 height 26
paste input "text"
type input "*****"
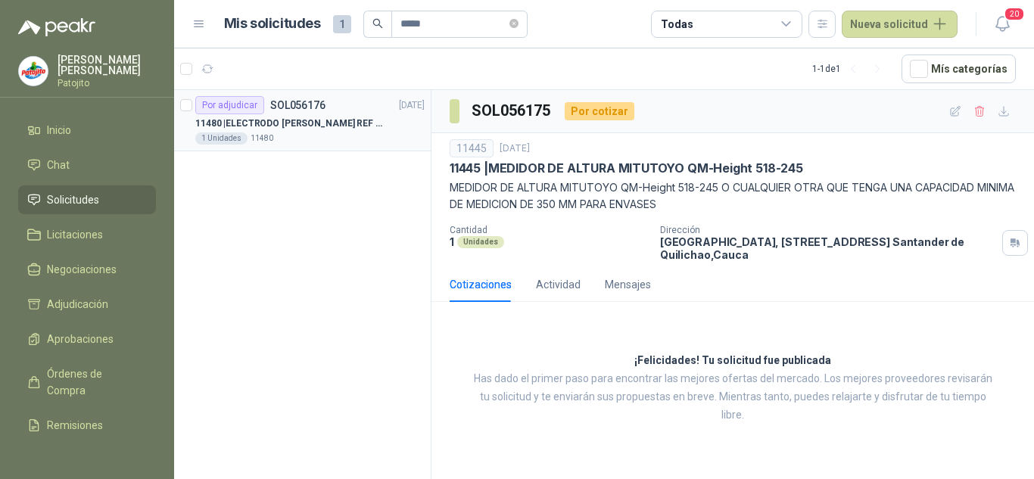
click at [330, 113] on div "Por adjudicar SOL056176 [DATE]" at bounding box center [309, 105] width 229 height 18
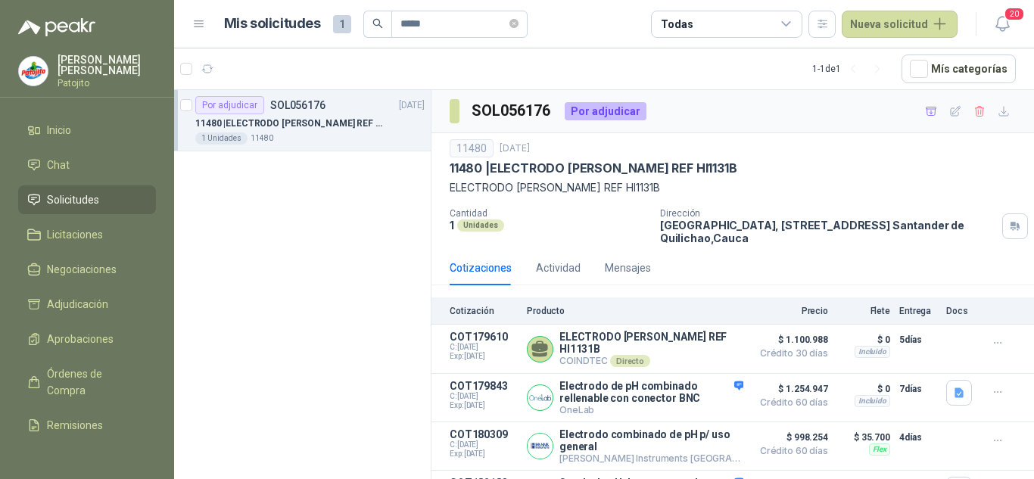
scroll to position [48, 0]
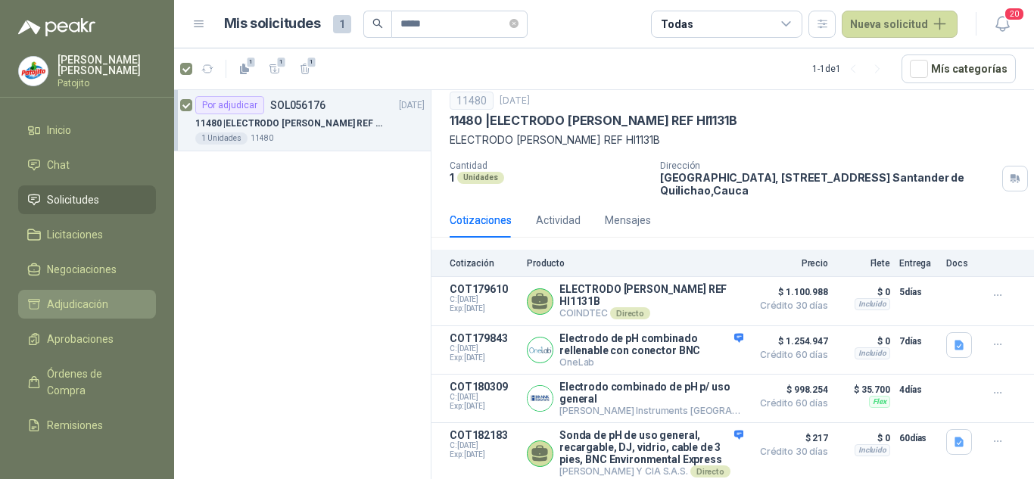
click at [86, 304] on span "Adjudicación" at bounding box center [77, 304] width 61 height 17
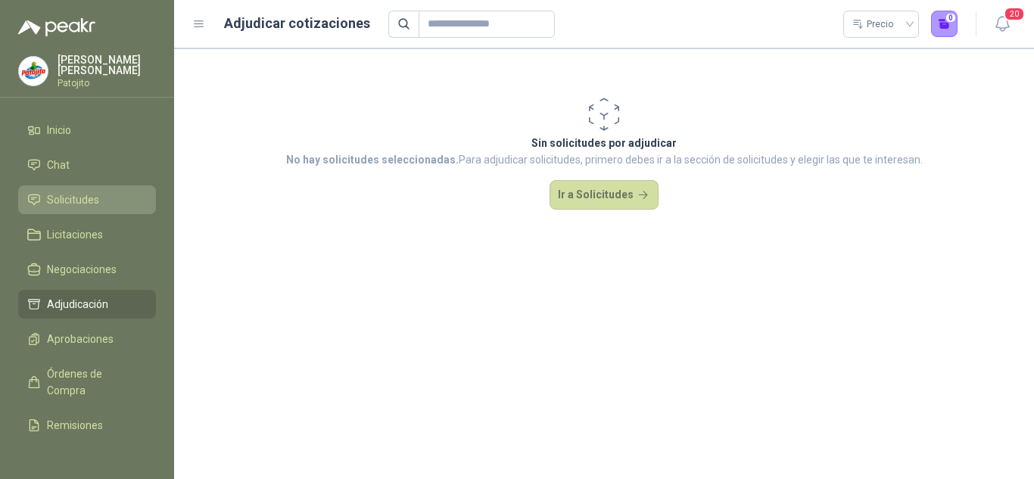
click at [99, 195] on li "Solicitudes" at bounding box center [87, 200] width 120 height 17
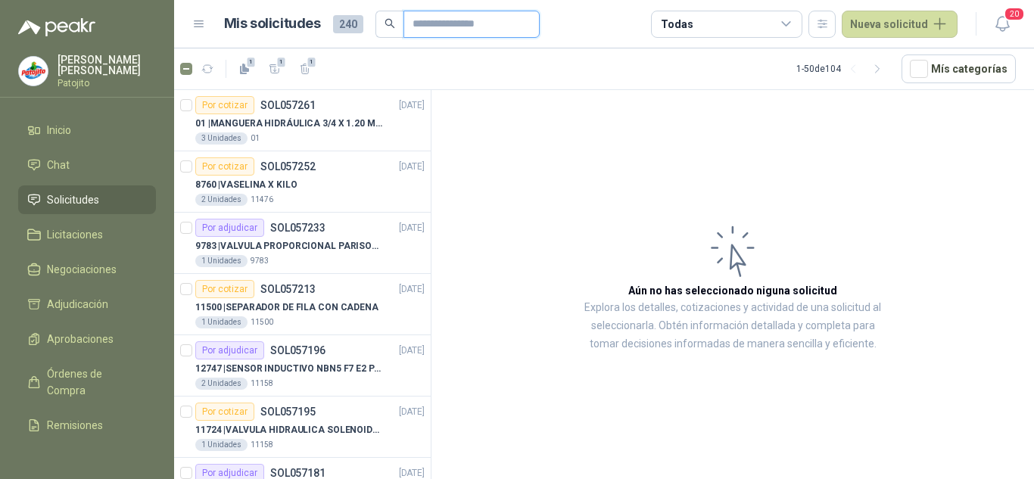
click at [425, 23] on input "text" at bounding box center [466, 24] width 106 height 26
paste input "*****"
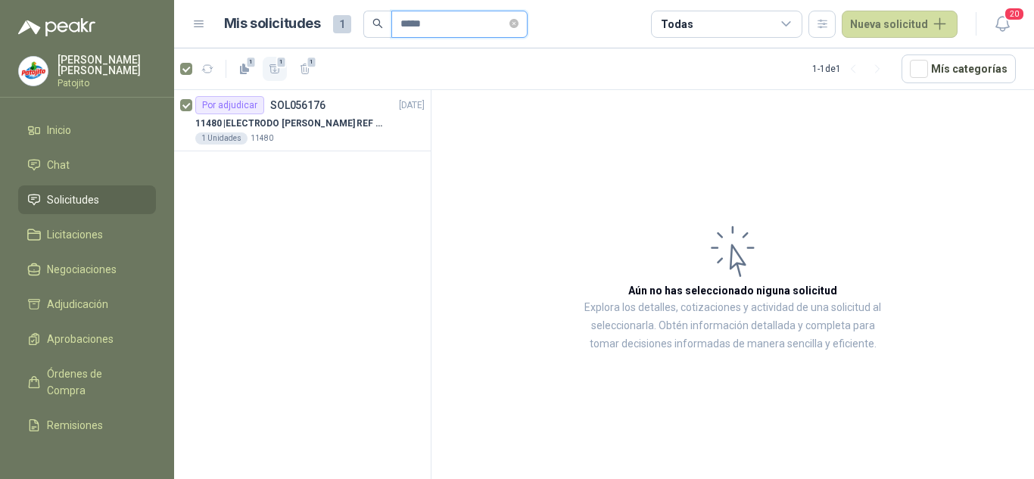
type input "*****"
click at [283, 70] on button "1" at bounding box center [275, 69] width 24 height 24
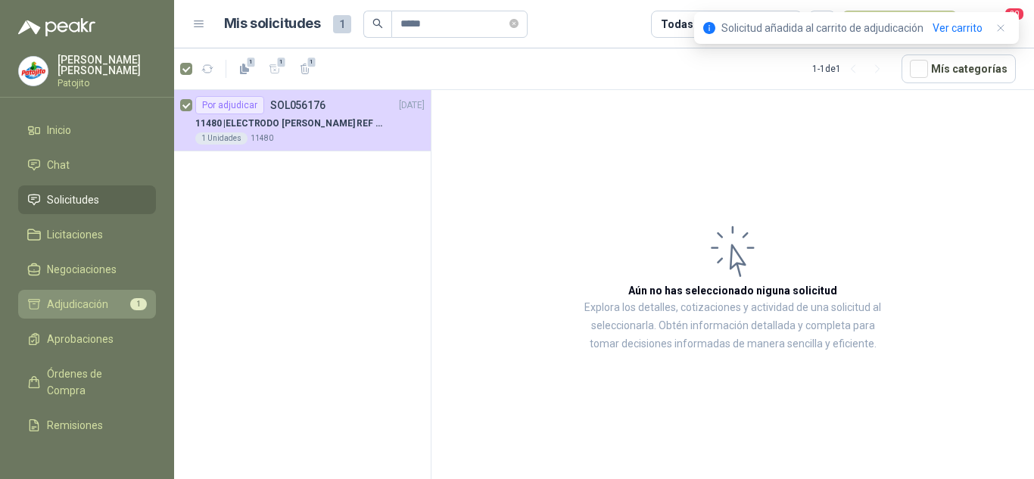
click at [96, 301] on span "Adjudicación" at bounding box center [77, 304] width 61 height 17
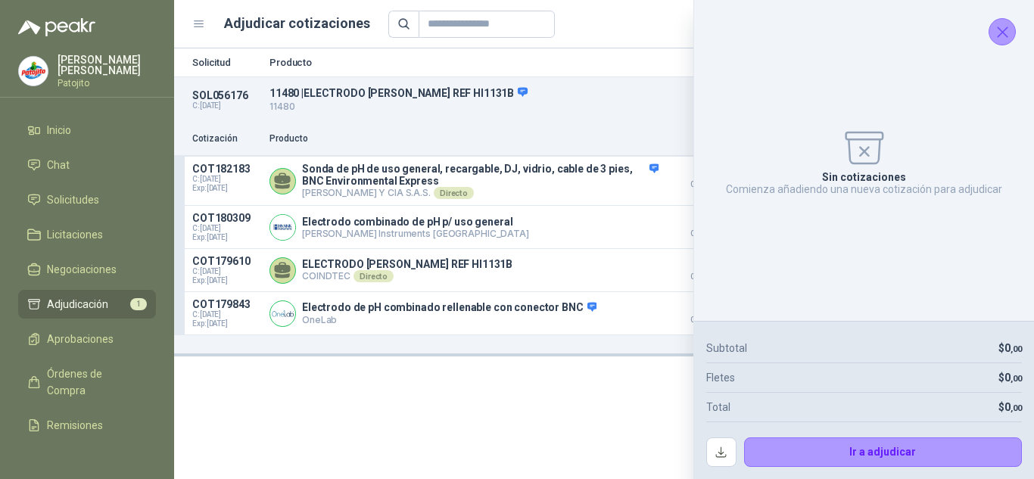
click at [1002, 39] on icon "Cerrar" at bounding box center [1002, 32] width 19 height 19
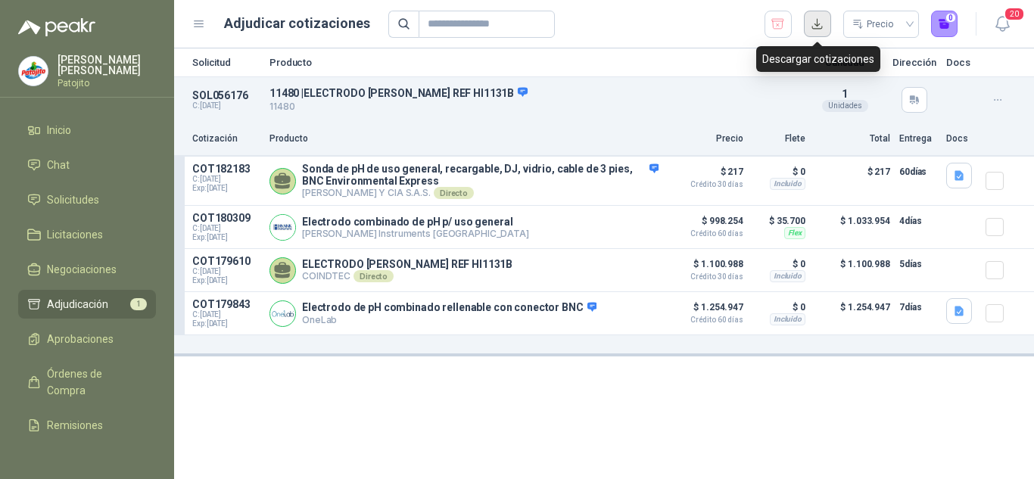
click at [823, 16] on button "button" at bounding box center [817, 24] width 27 height 27
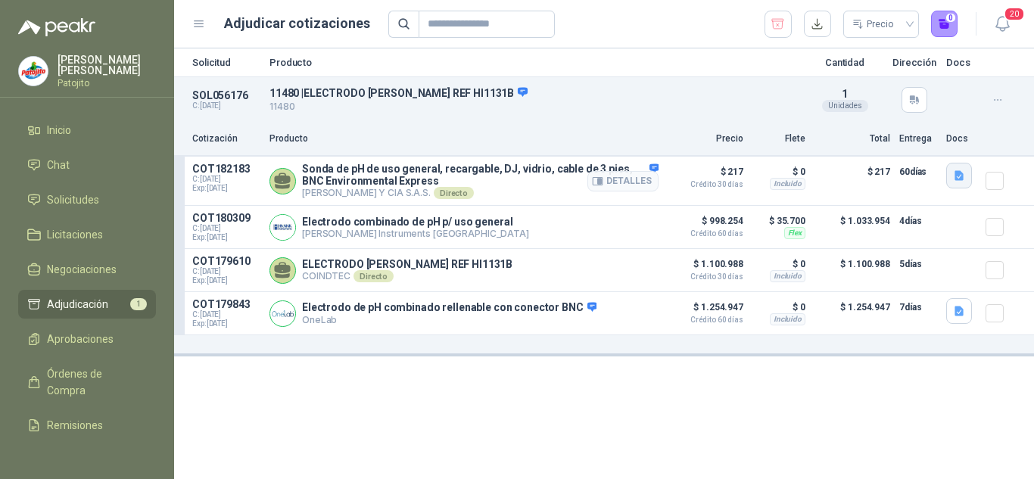
click at [968, 182] on button "button" at bounding box center [959, 176] width 26 height 26
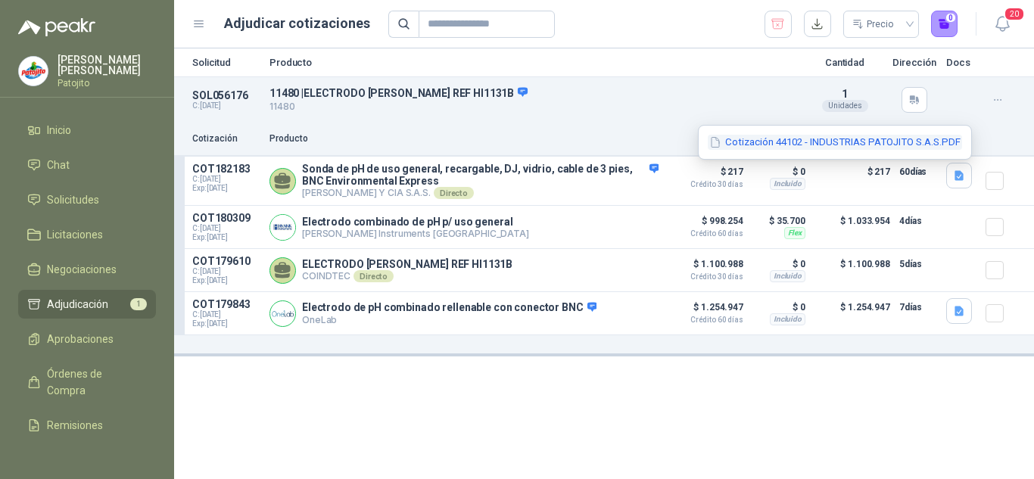
click at [825, 144] on button "Cotización 44102 - INDUSTRIAS PATOJITO S.A.S.PDF" at bounding box center [835, 143] width 254 height 16
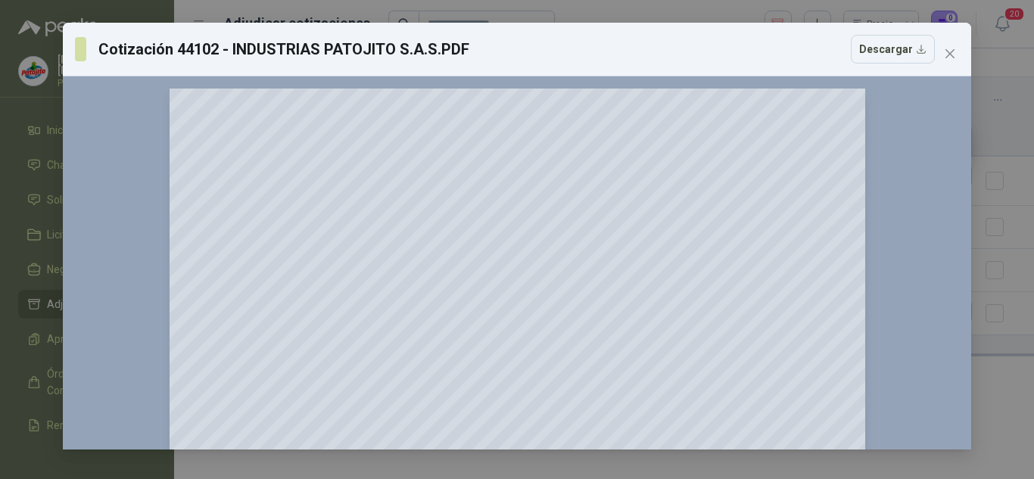
scroll to position [303, 0]
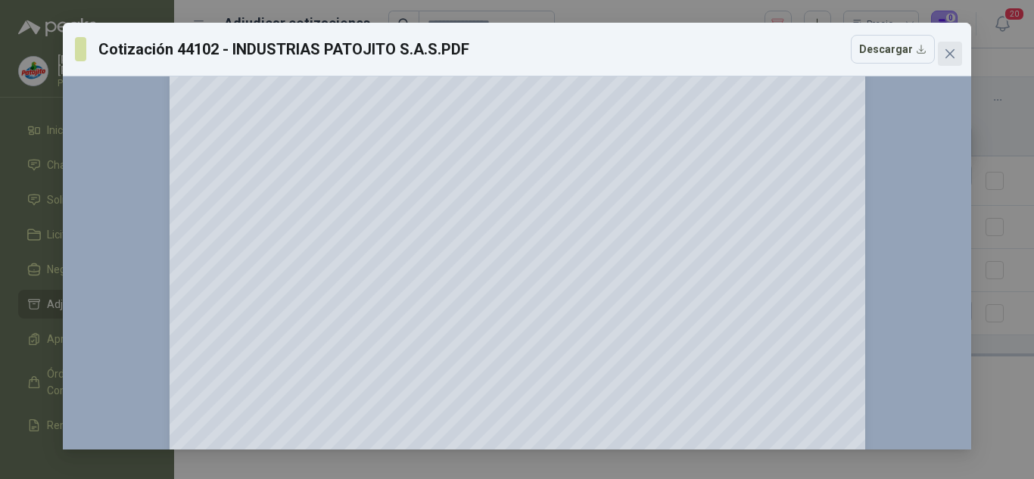
click at [948, 49] on icon "close" at bounding box center [950, 54] width 12 height 12
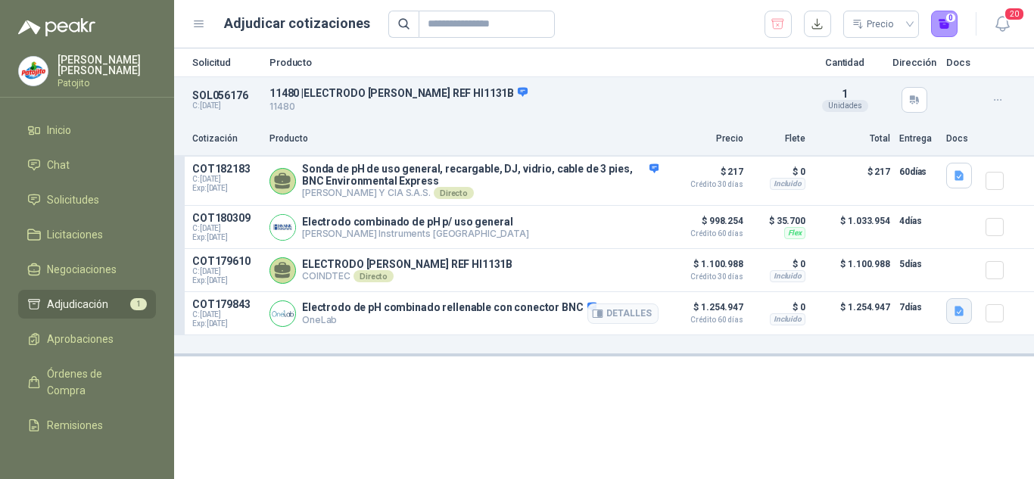
click at [967, 310] on button "button" at bounding box center [959, 311] width 26 height 26
click at [932, 268] on button "image.png" at bounding box center [929, 265] width 66 height 16
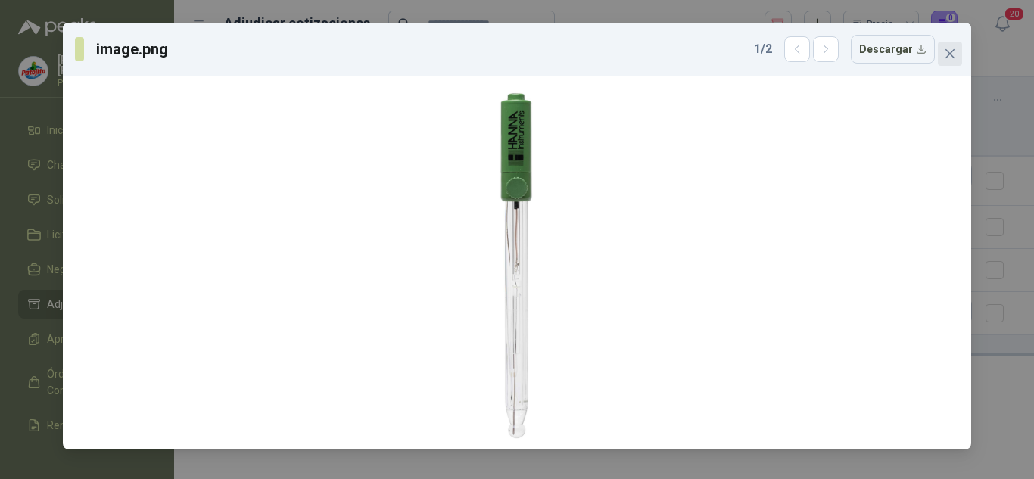
click at [951, 57] on icon "close" at bounding box center [950, 54] width 12 height 12
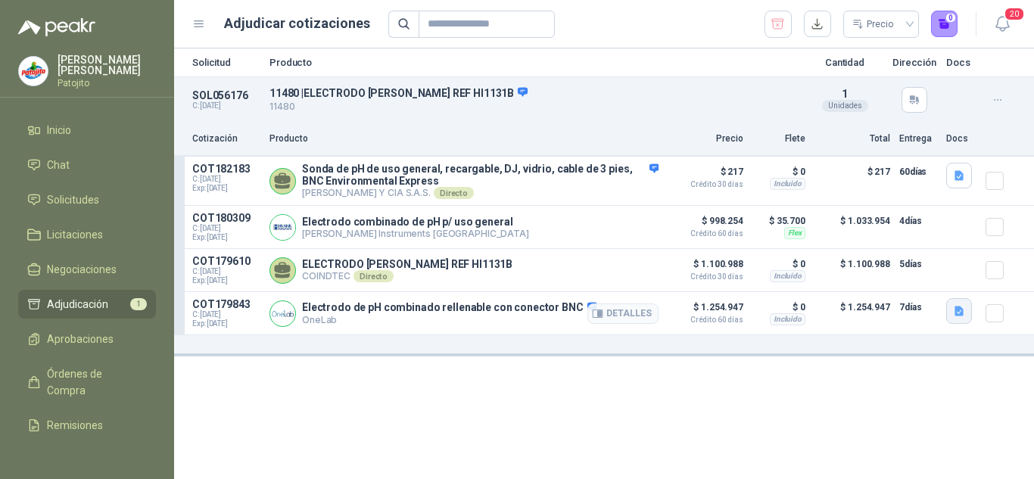
click at [959, 312] on icon "button" at bounding box center [959, 312] width 9 height 10
click at [927, 282] on button "image.png" at bounding box center [929, 281] width 66 height 16
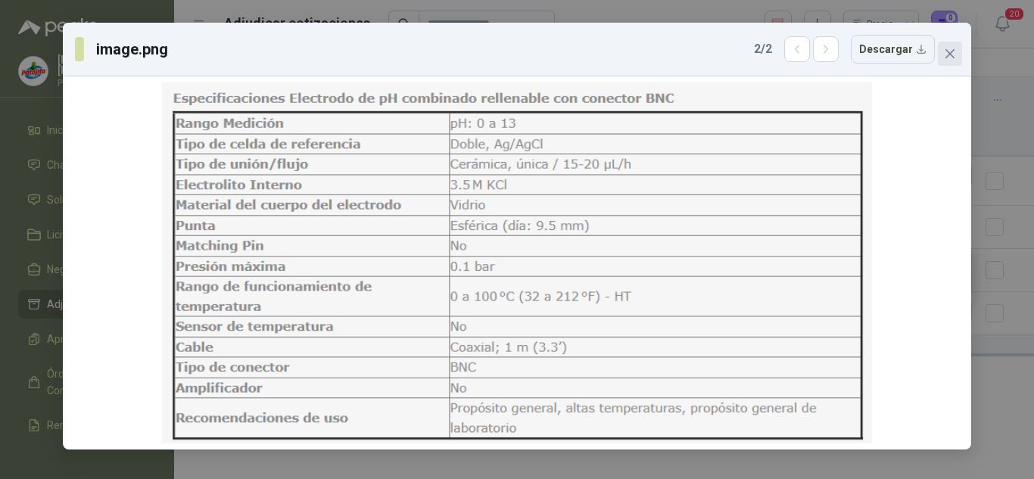
click at [946, 53] on icon "close" at bounding box center [950, 54] width 12 height 12
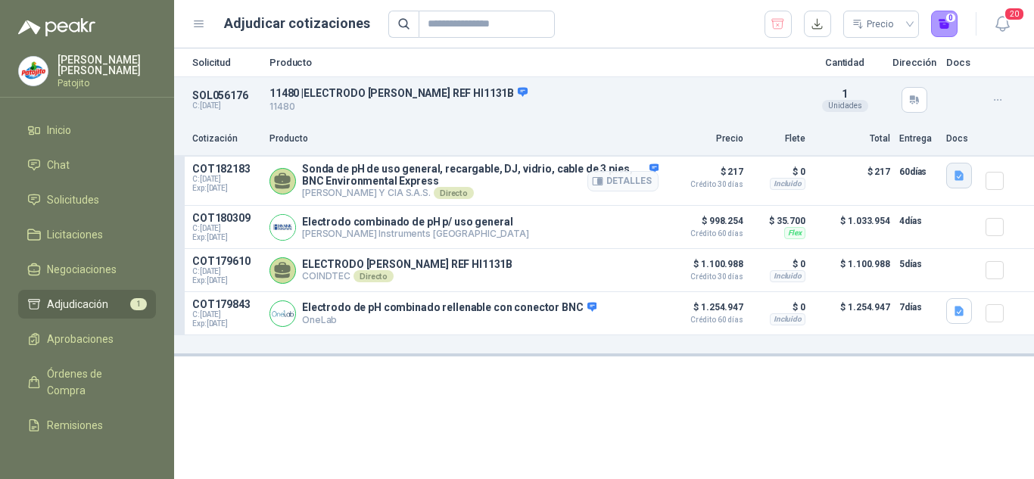
click at [961, 170] on icon "button" at bounding box center [959, 176] width 13 height 13
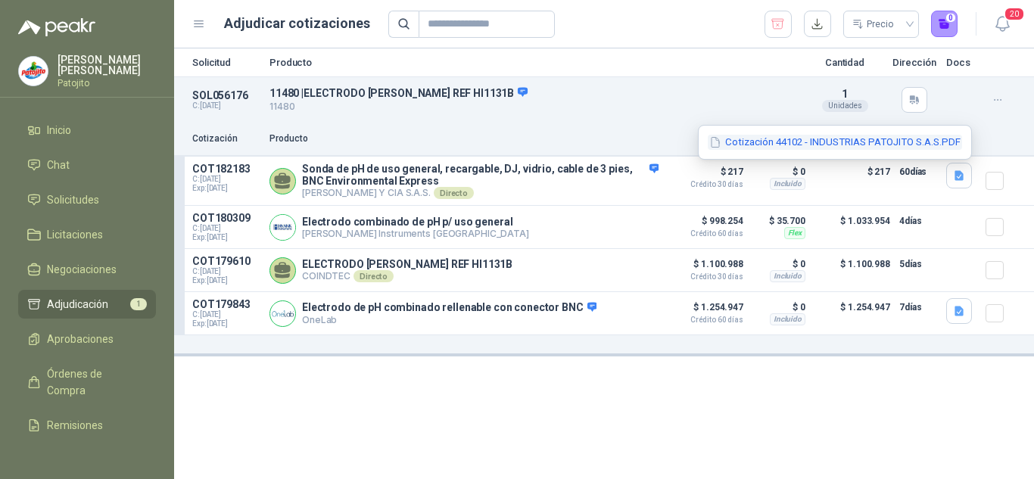
click at [808, 143] on button "Cotización 44102 - INDUSTRIAS PATOJITO S.A.S.PDF" at bounding box center [835, 143] width 254 height 16
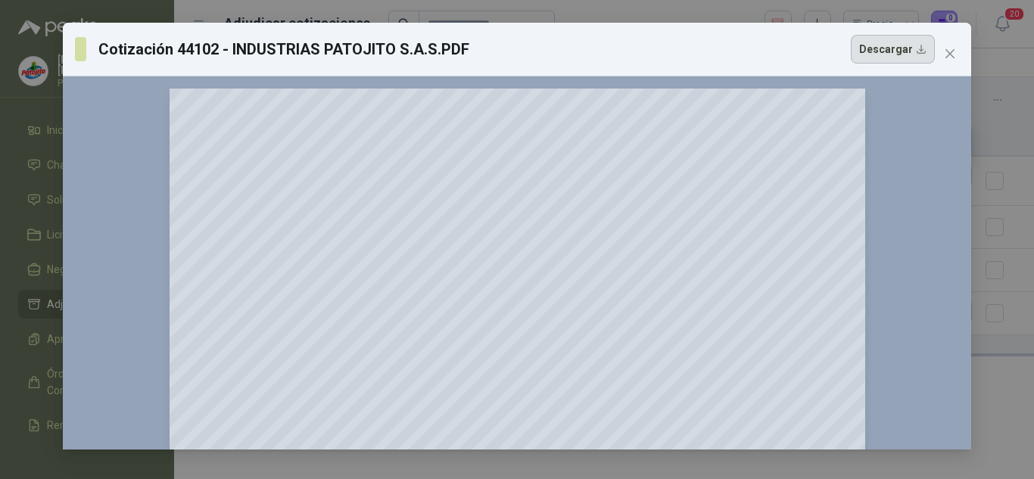
click at [867, 58] on button "Descargar" at bounding box center [893, 49] width 84 height 29
click at [948, 54] on icon "close" at bounding box center [950, 54] width 12 height 12
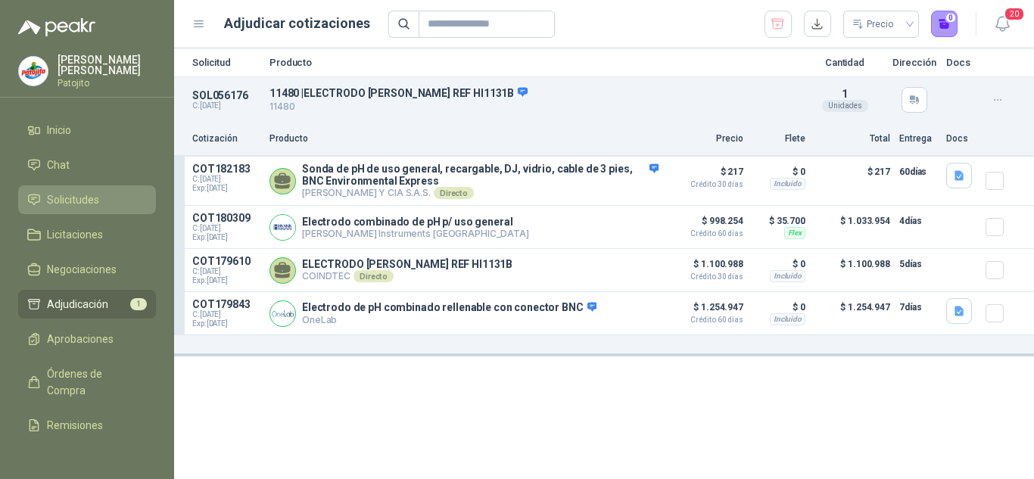
click at [82, 197] on span "Solicitudes" at bounding box center [73, 200] width 52 height 17
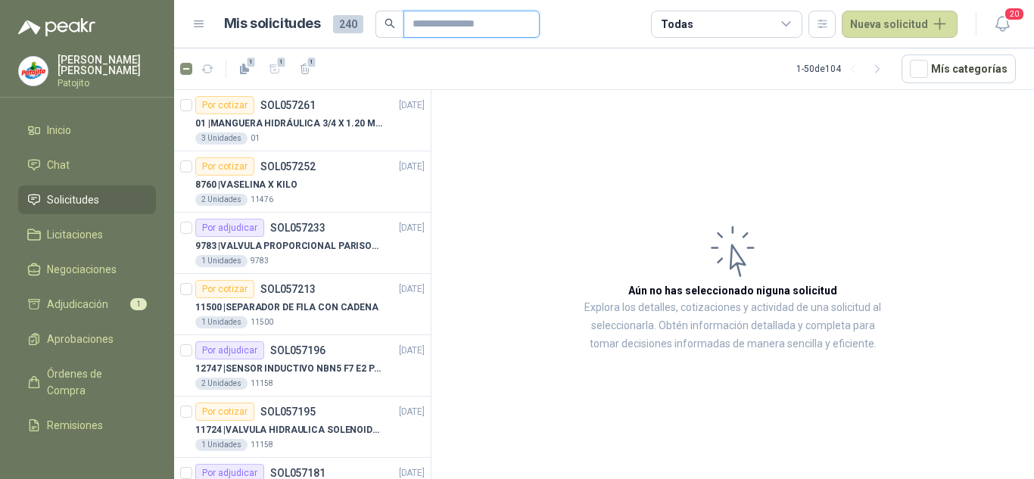
click at [439, 26] on input "text" at bounding box center [466, 24] width 106 height 26
paste input "*****"
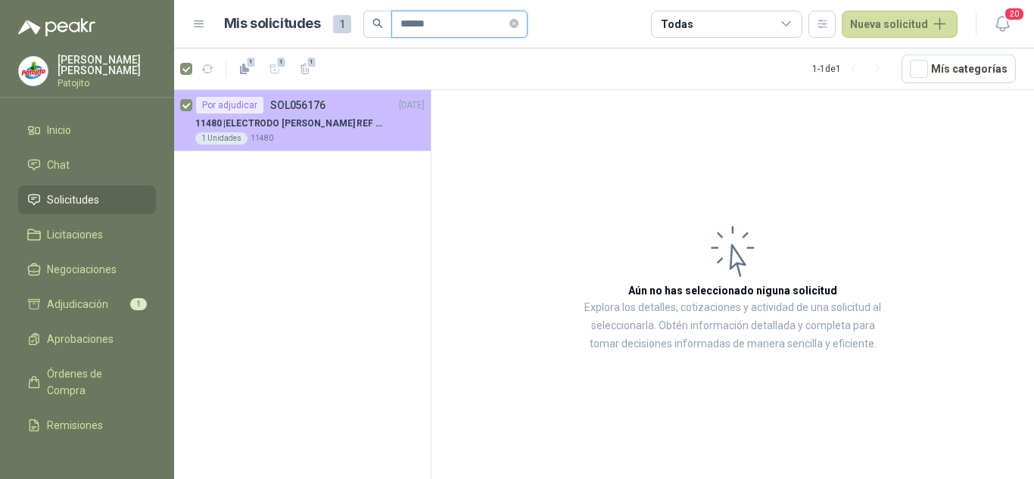
type input "*****"
click at [329, 120] on p "11480 | ELECTRODO [PERSON_NAME] REF HI1131B" at bounding box center [289, 124] width 188 height 14
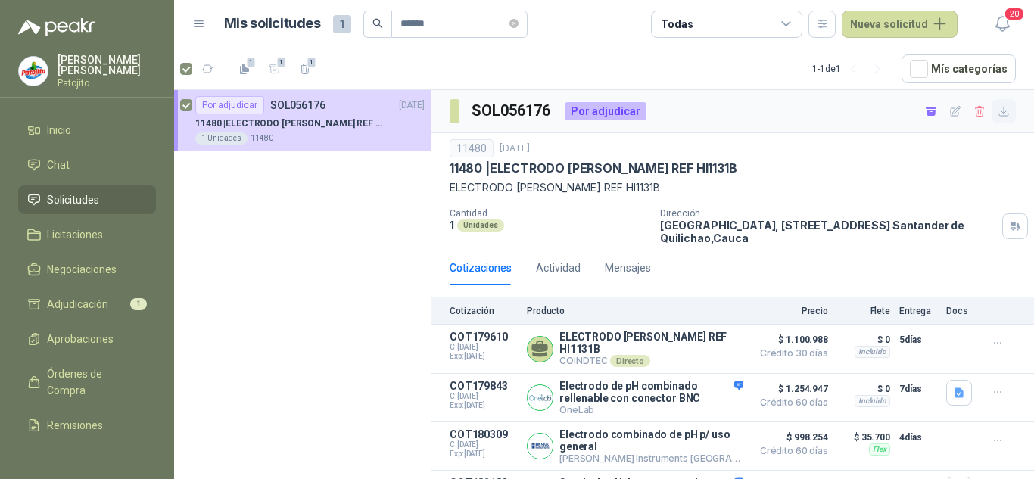
click at [998, 111] on icon "button" at bounding box center [1004, 111] width 13 height 13
click at [793, 21] on icon at bounding box center [787, 24] width 14 height 14
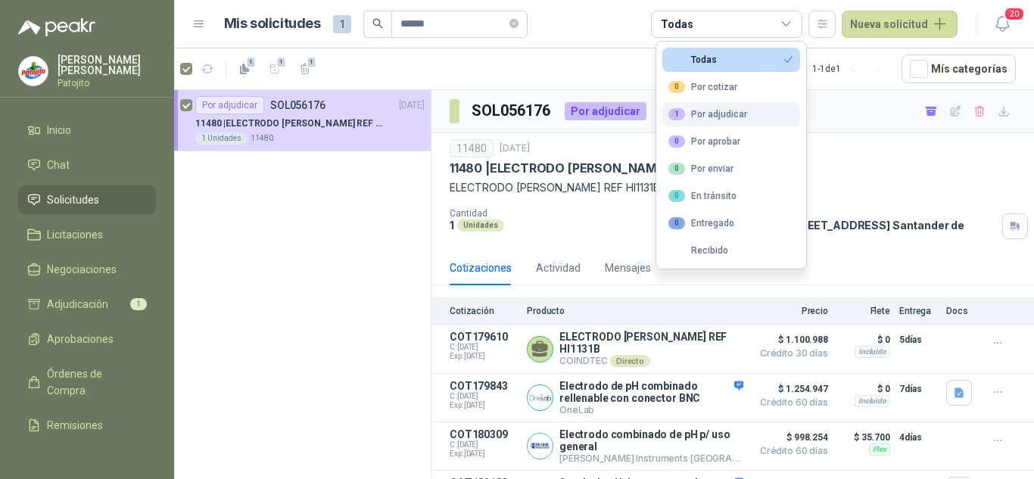
click at [721, 120] on div "1 Por adjudicar" at bounding box center [707, 114] width 79 height 12
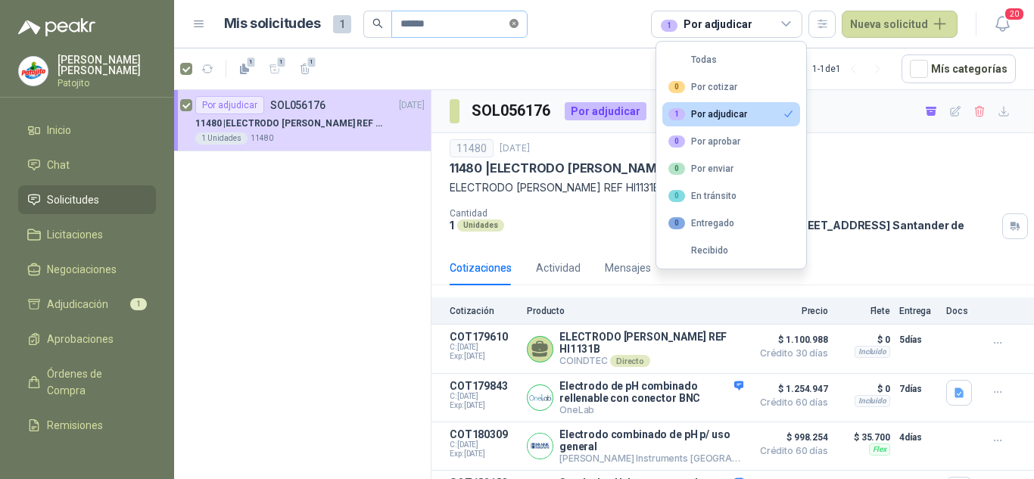
click at [519, 29] on span at bounding box center [513, 24] width 9 height 14
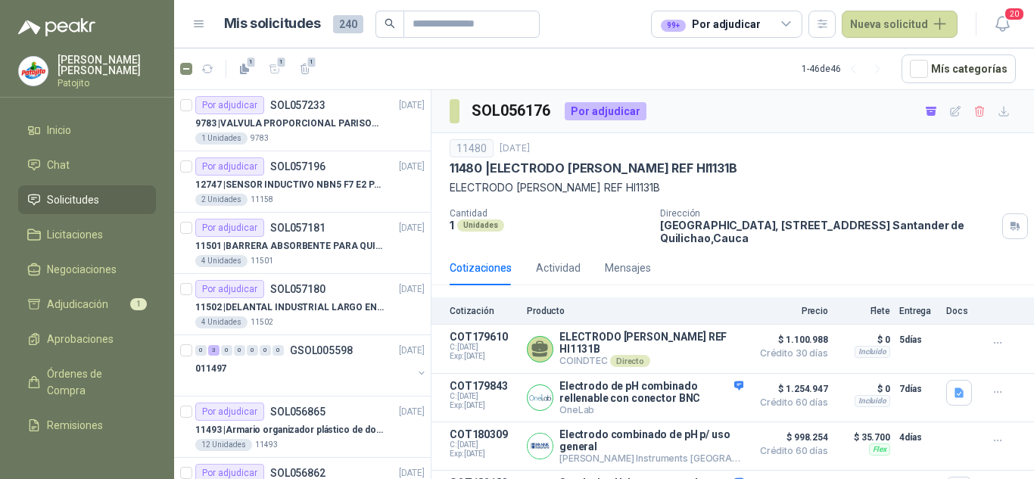
click at [790, 22] on icon at bounding box center [786, 24] width 8 height 4
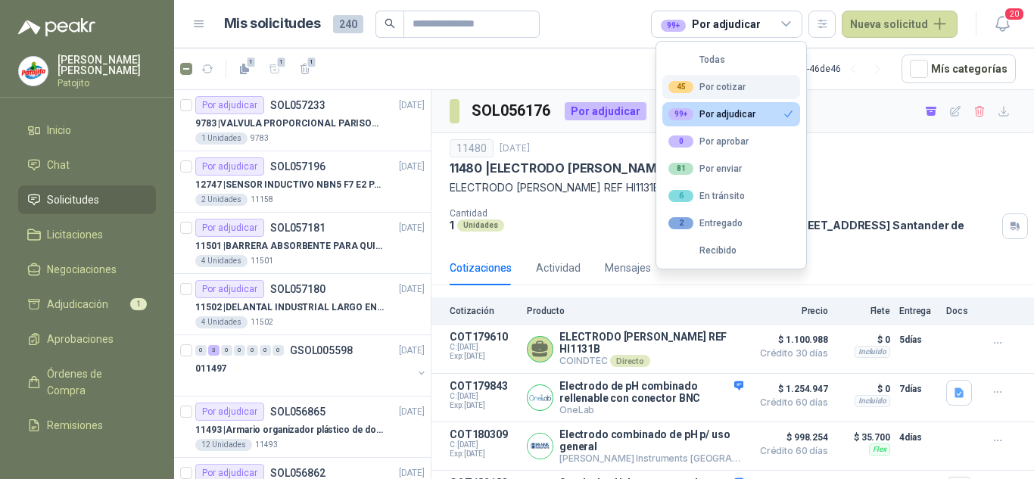
click at [716, 87] on div "45 Por cotizar" at bounding box center [706, 87] width 77 height 12
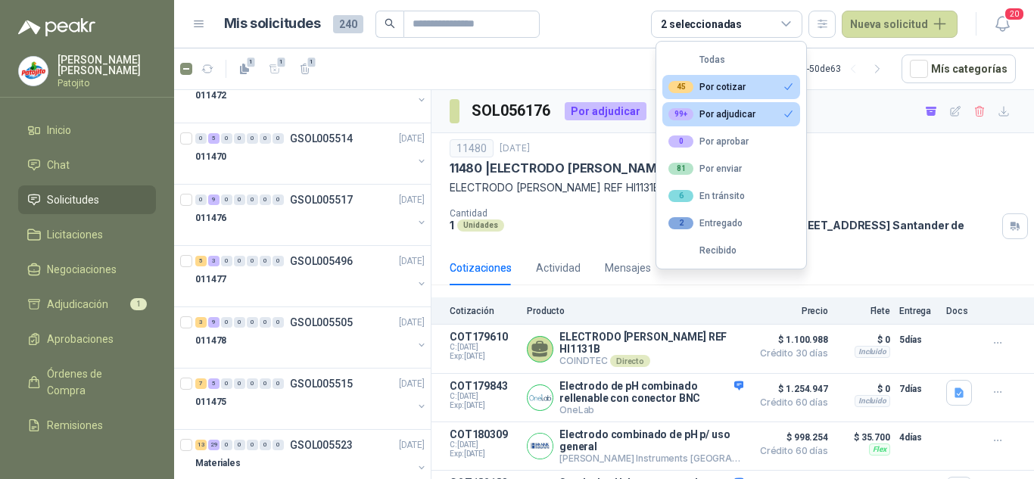
scroll to position [1136, 0]
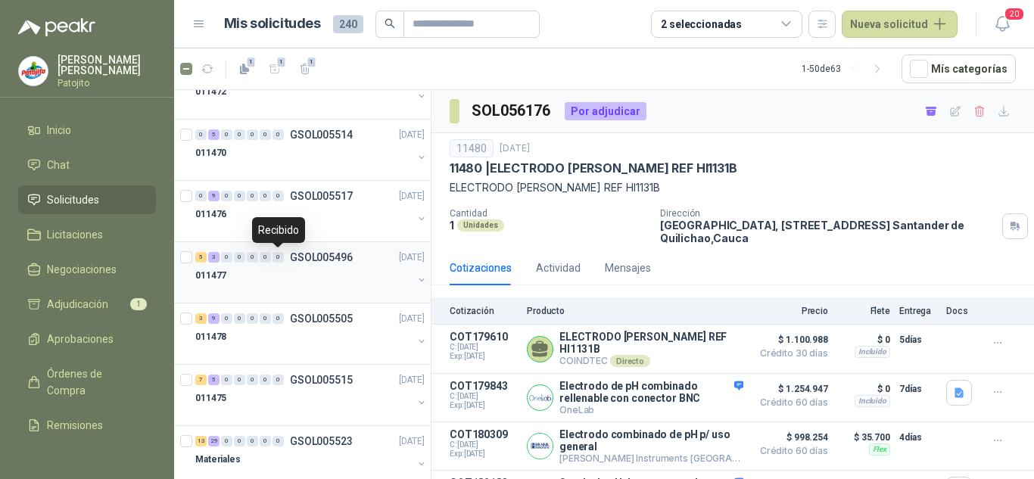
click at [279, 260] on div "0" at bounding box center [278, 257] width 11 height 11
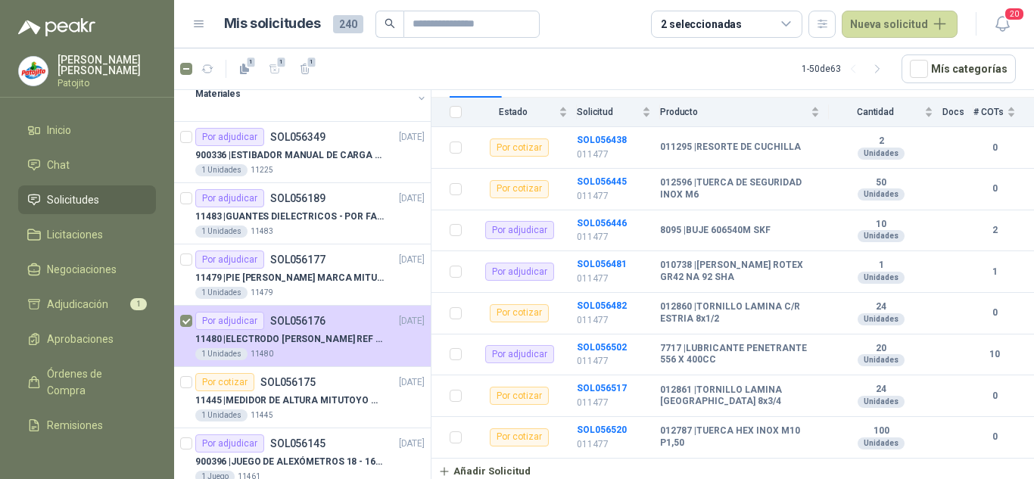
scroll to position [1514, 0]
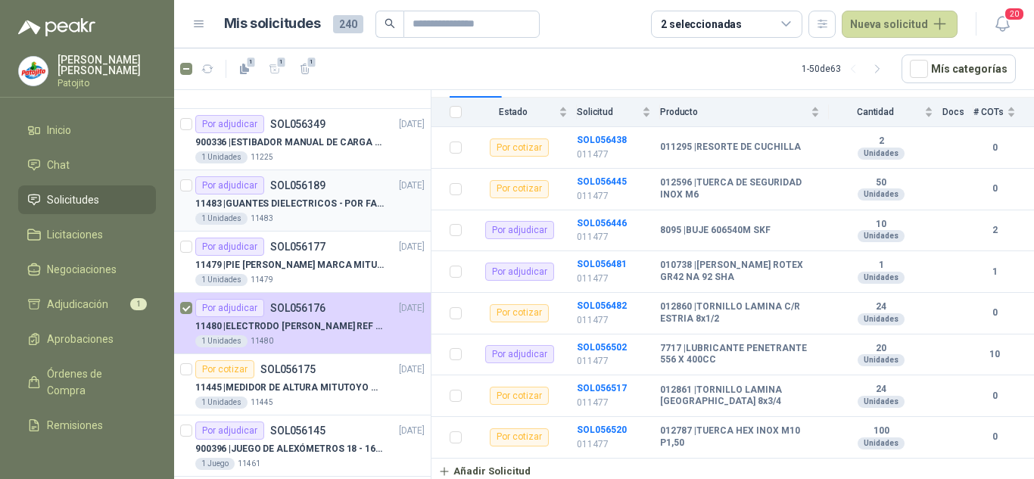
click at [305, 203] on p "11483 | GUANTES DIELECTRICOS - POR FAVOR ADJUNTAR SU FICHA TECNICA" at bounding box center [289, 204] width 188 height 14
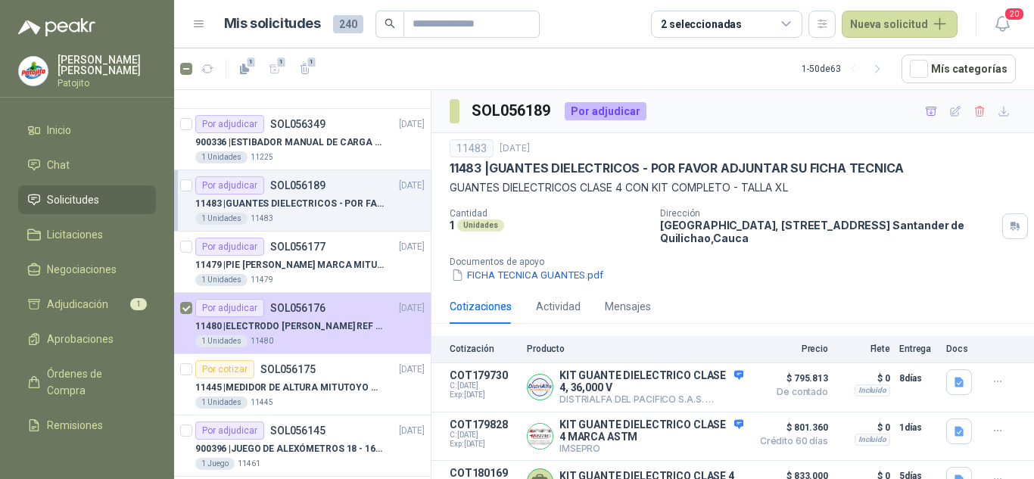
scroll to position [188, 0]
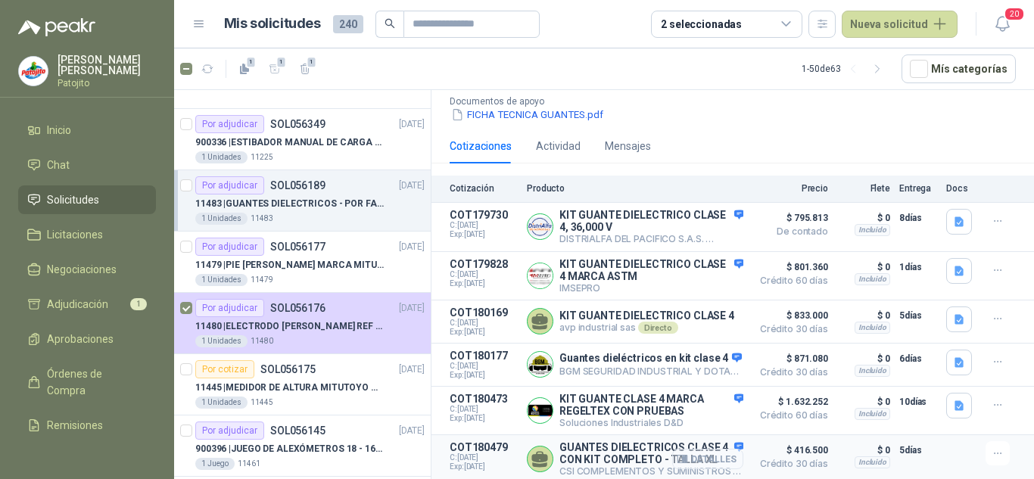
click at [679, 451] on button "Detalles" at bounding box center [707, 459] width 71 height 20
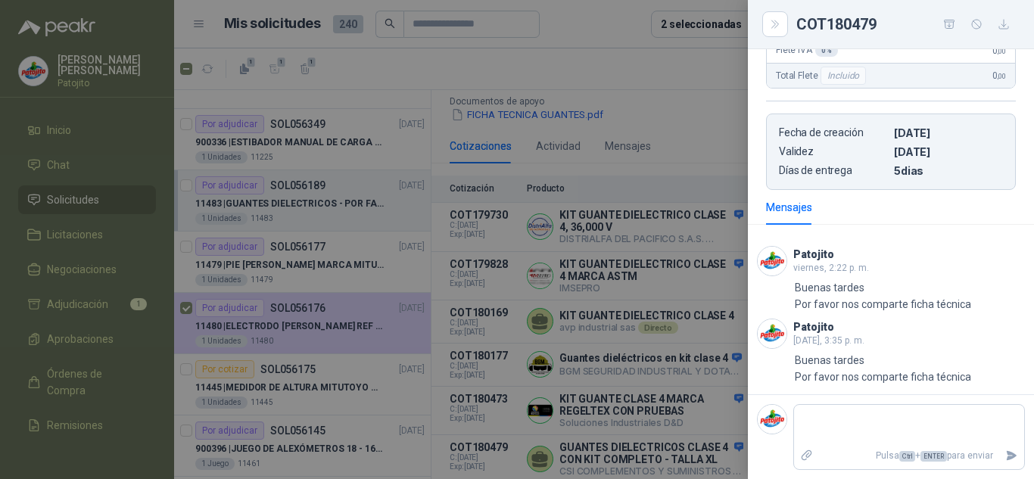
scroll to position [488, 0]
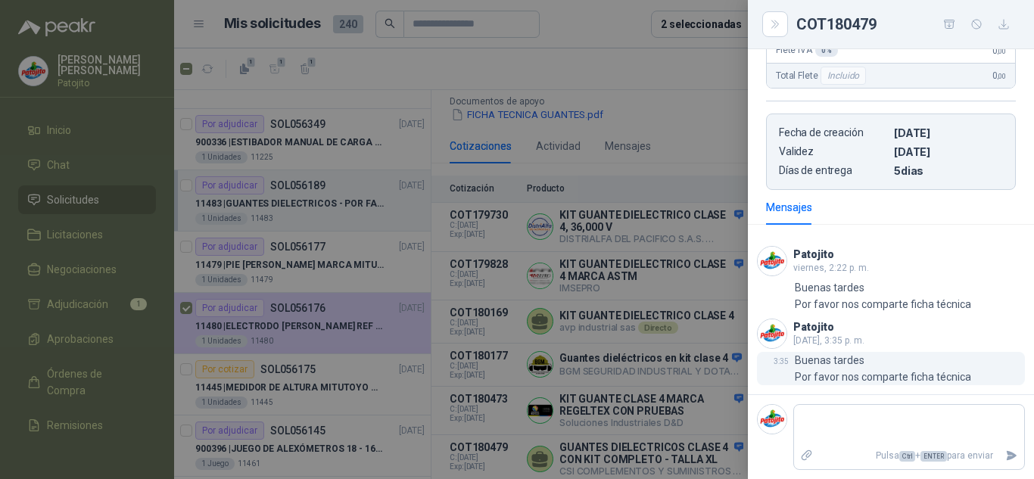
click at [852, 365] on p "Buenas tardes Por favor nos comparte ficha técnica" at bounding box center [883, 368] width 176 height 33
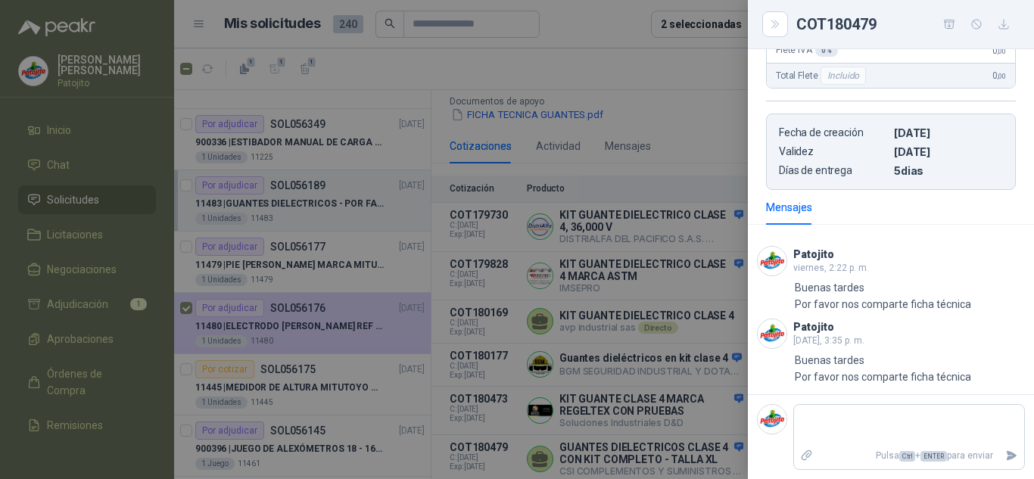
click at [674, 389] on div at bounding box center [517, 239] width 1034 height 479
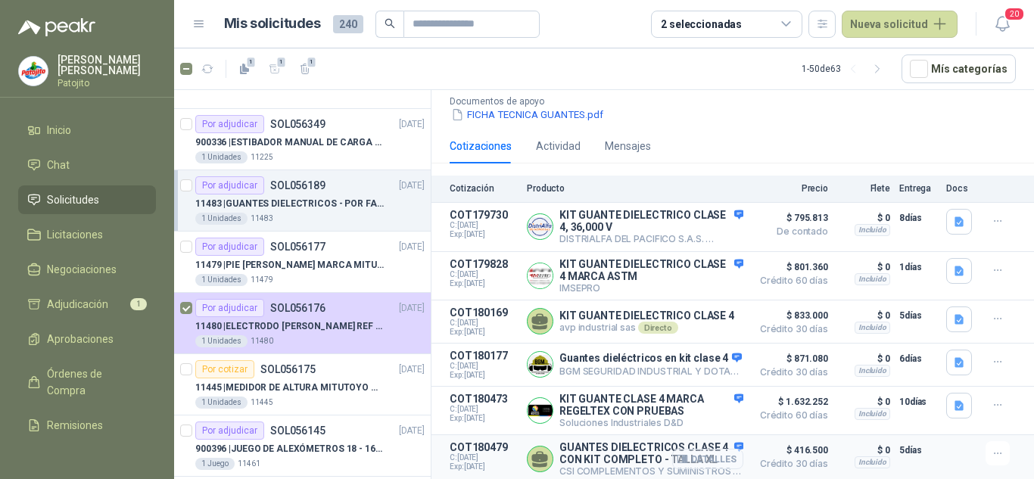
click at [703, 449] on button "Detalles" at bounding box center [707, 459] width 71 height 20
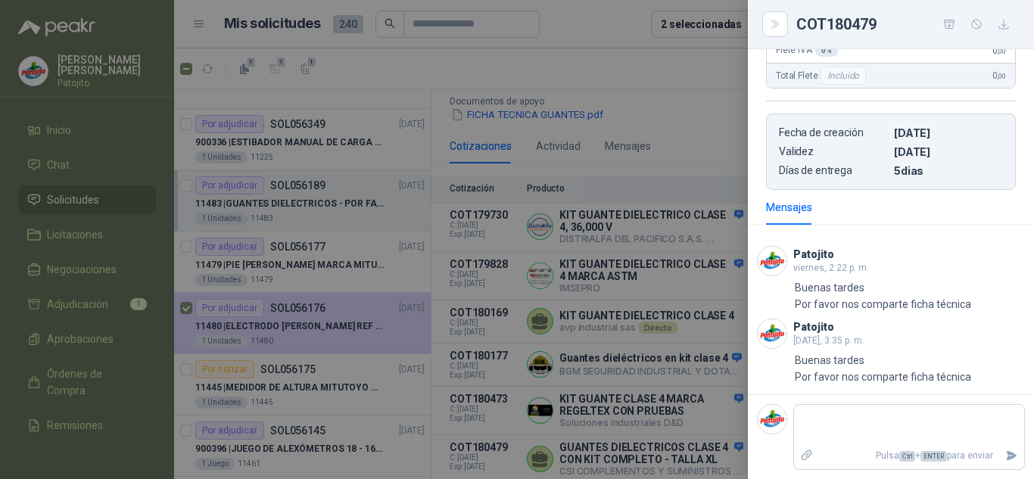
click at [545, 386] on div at bounding box center [517, 239] width 1034 height 479
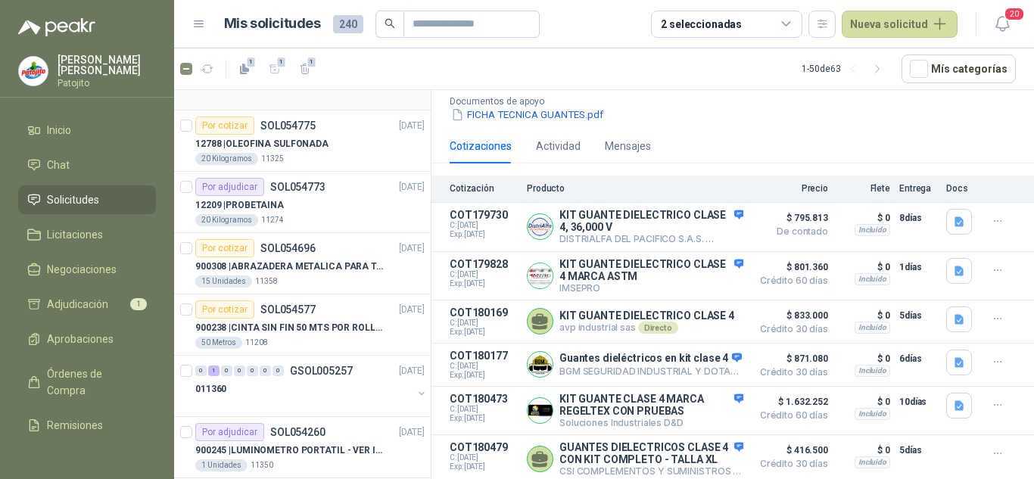
scroll to position [2693, 0]
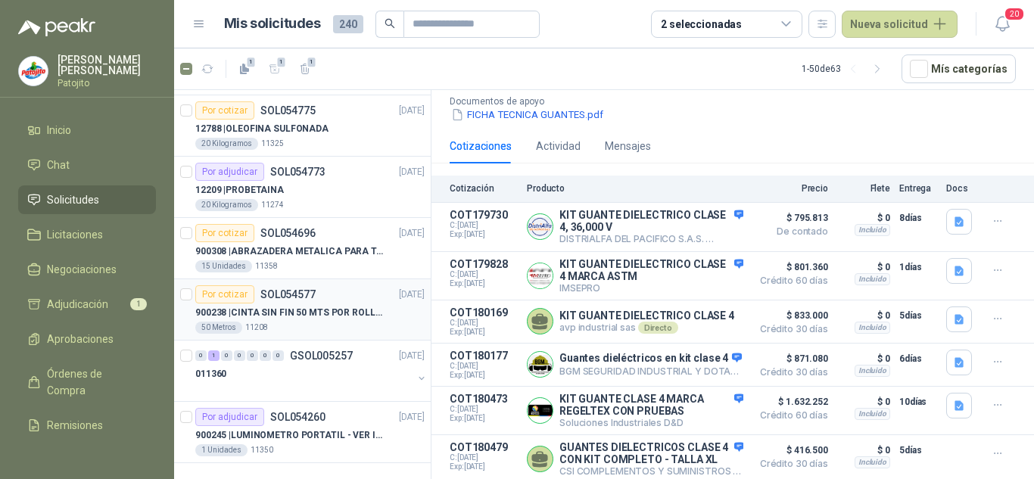
click at [327, 316] on p "900238 | CINTA SIN FIN 50 MTS POR ROLLO - VER DOC ADJUNTO" at bounding box center [289, 313] width 188 height 14
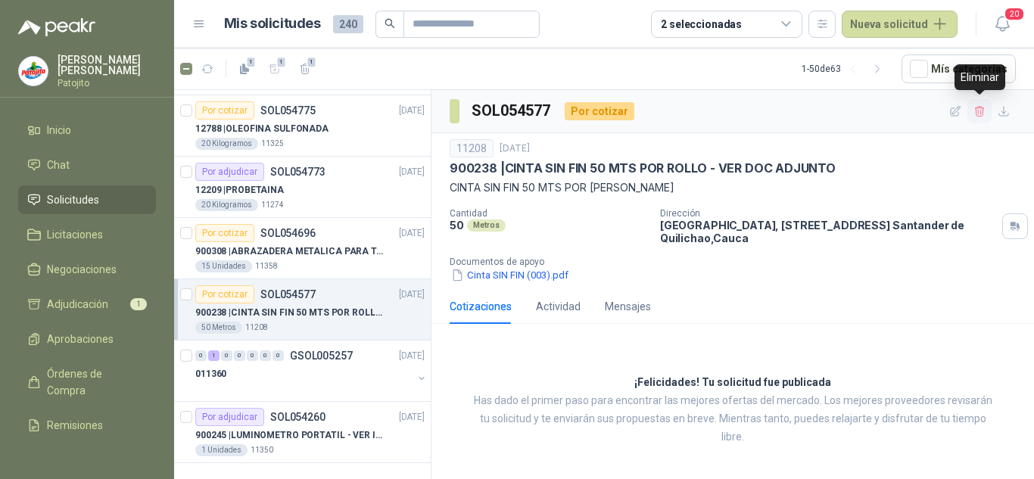
click at [980, 105] on icon "button" at bounding box center [980, 111] width 13 height 13
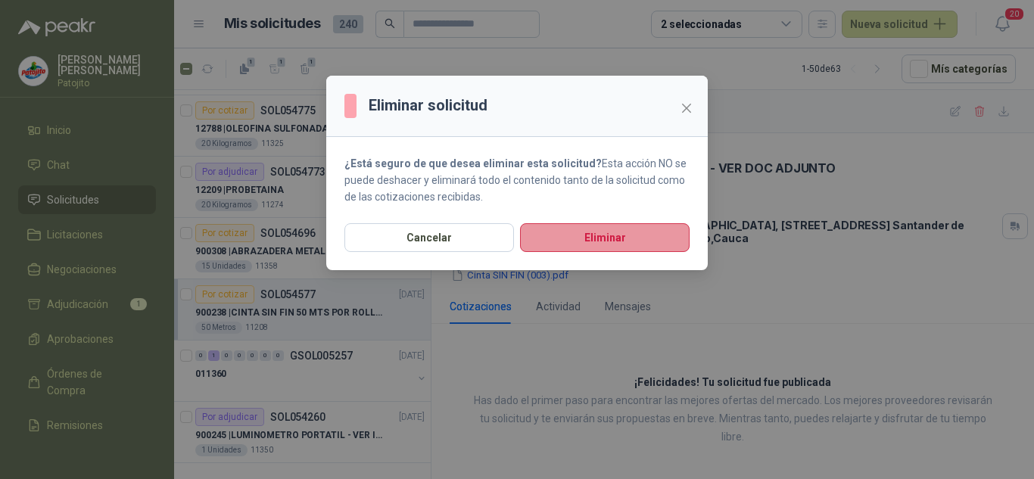
click at [590, 235] on button "Eliminar" at bounding box center [605, 237] width 170 height 29
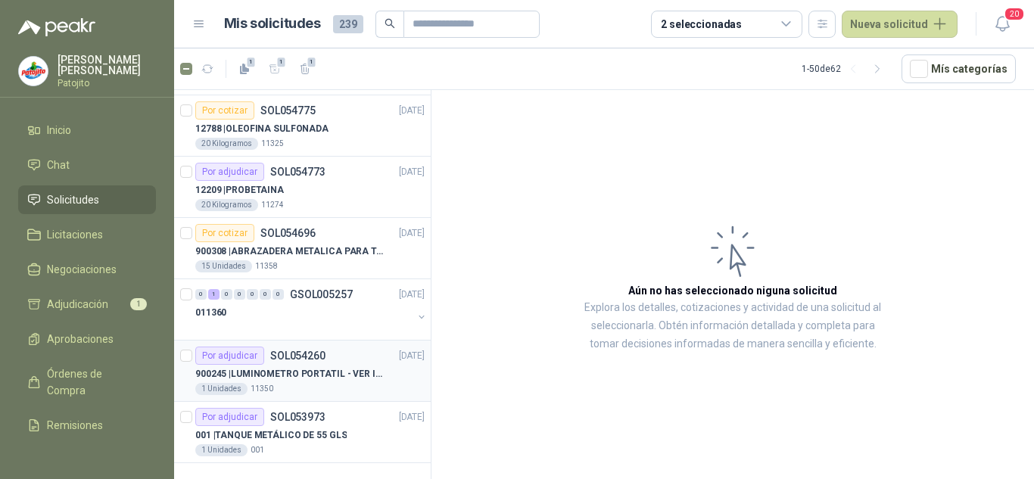
click at [336, 375] on p "900245 | LUMINOMETRO PORTATIL - VER IMAGEN ADJUNTA" at bounding box center [289, 374] width 188 height 14
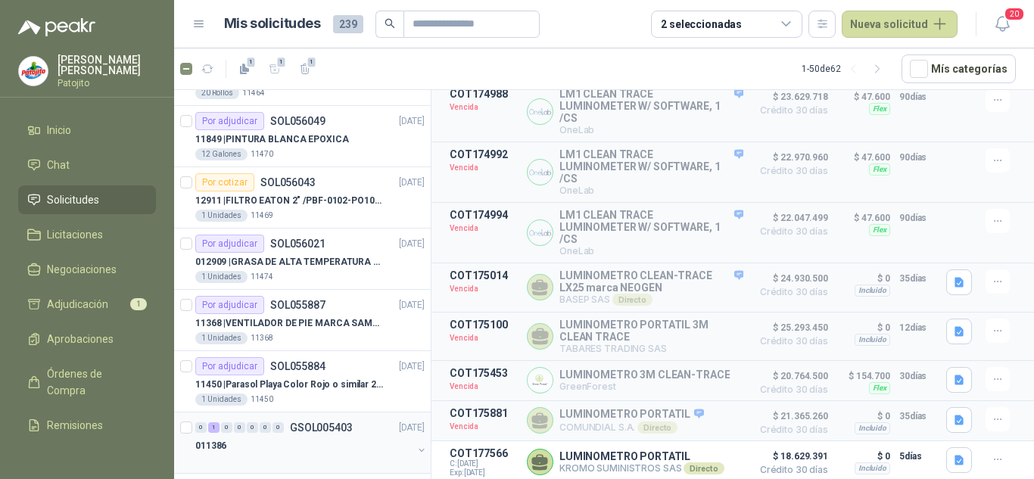
scroll to position [2238, 0]
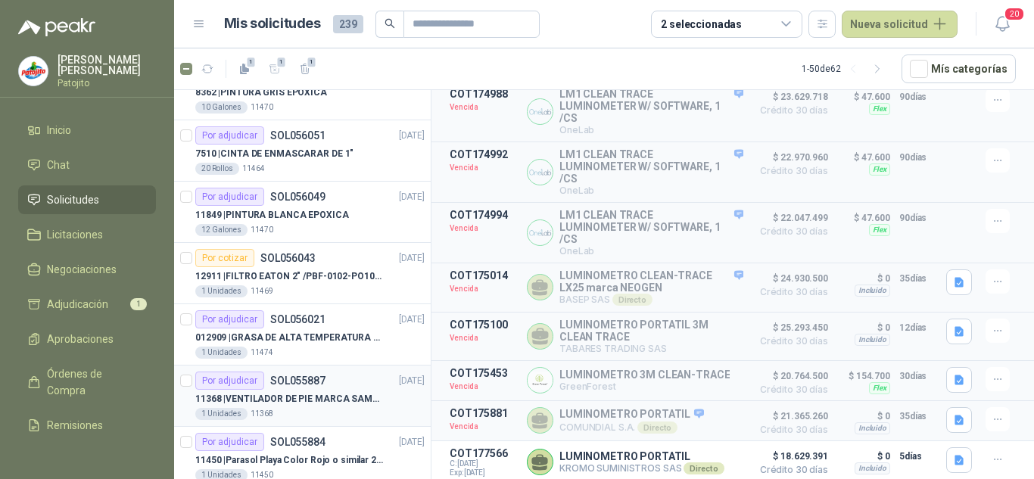
click at [336, 389] on div "Por adjudicar SOL055887 [DATE]" at bounding box center [309, 381] width 229 height 18
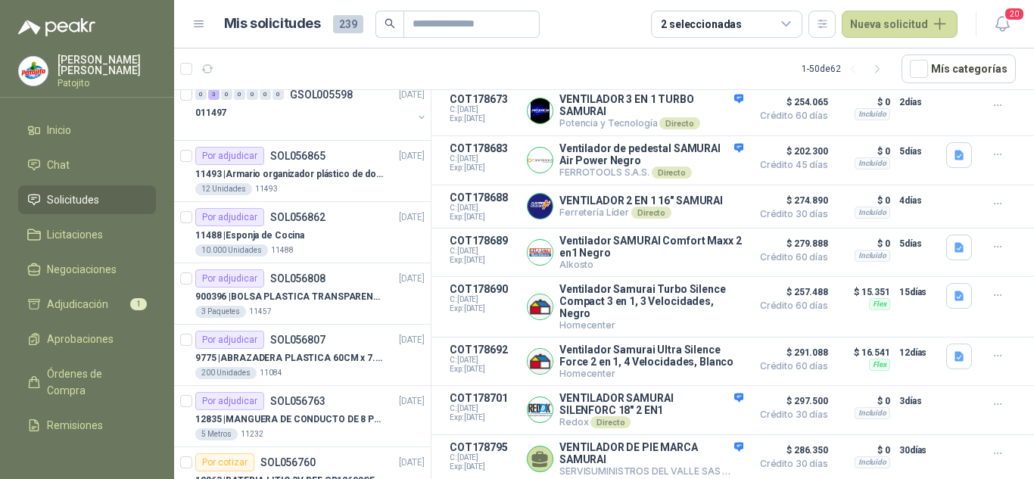
scroll to position [497, 0]
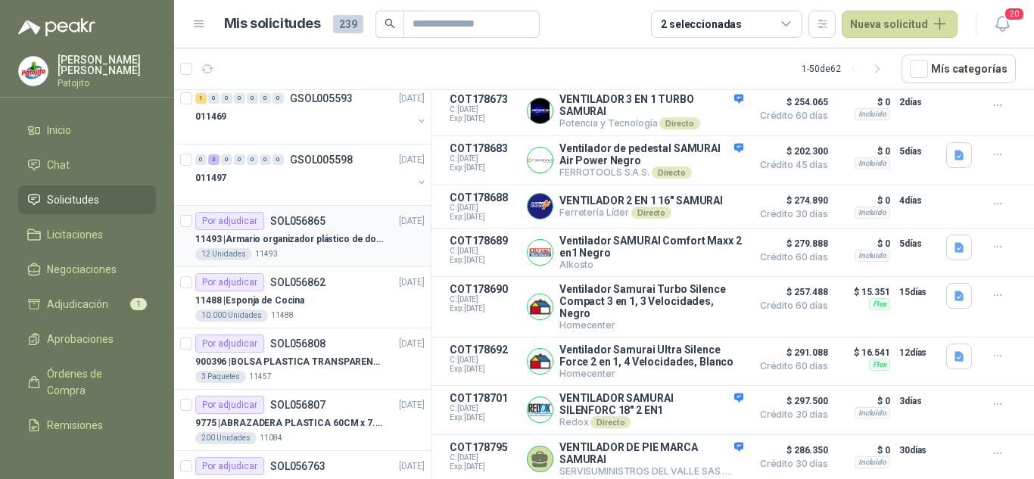
click at [339, 245] on p "11493 | Armario organizador plástico de dos puertas de acuerdo a la imagen adju…" at bounding box center [289, 239] width 188 height 14
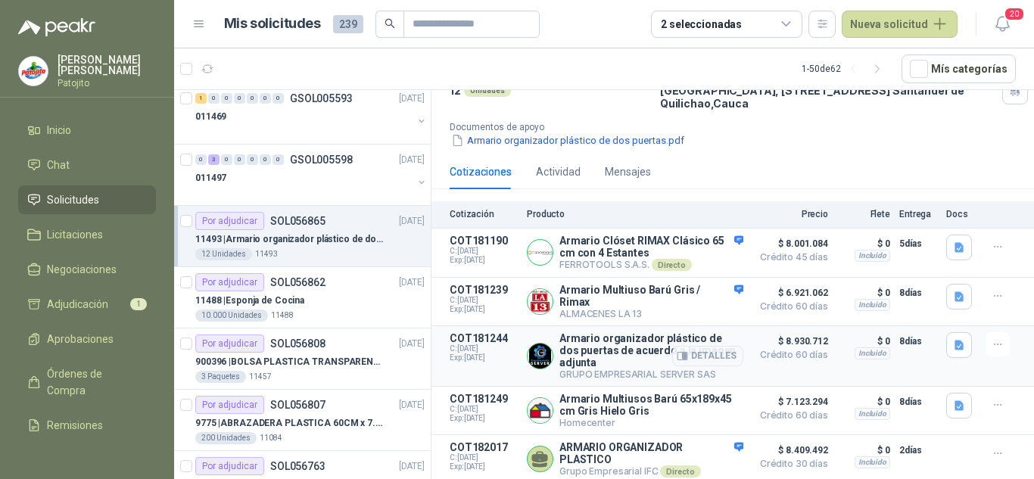
scroll to position [143, 0]
click at [130, 164] on span "1" at bounding box center [138, 165] width 17 height 12
